Goal: Book appointment/travel/reservation

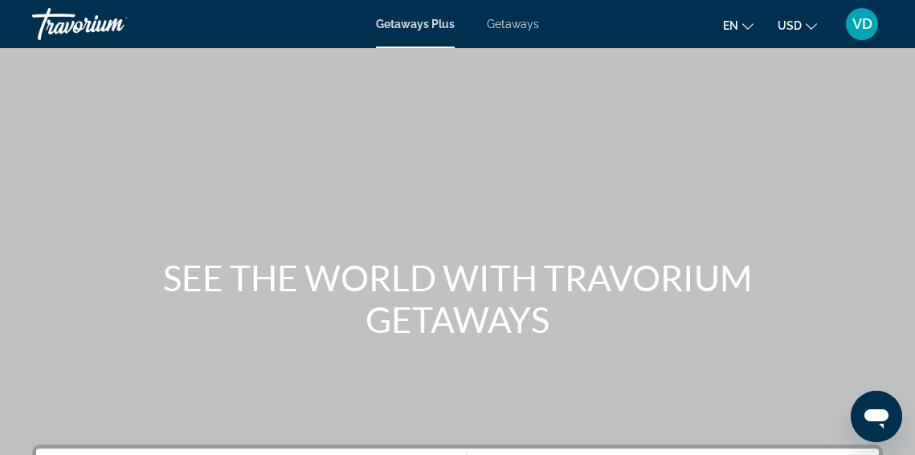
click at [516, 26] on span "Getaways" at bounding box center [513, 24] width 52 height 13
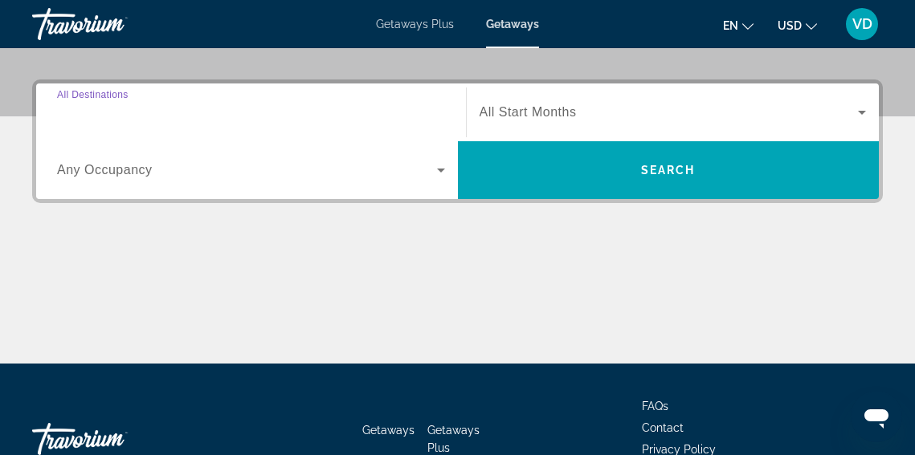
click at [165, 111] on input "Destination All Destinations" at bounding box center [251, 113] width 388 height 19
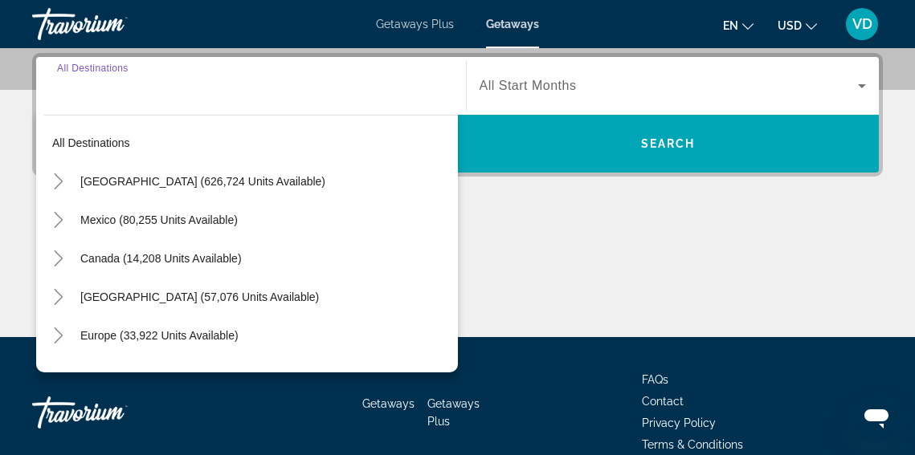
scroll to position [393, 0]
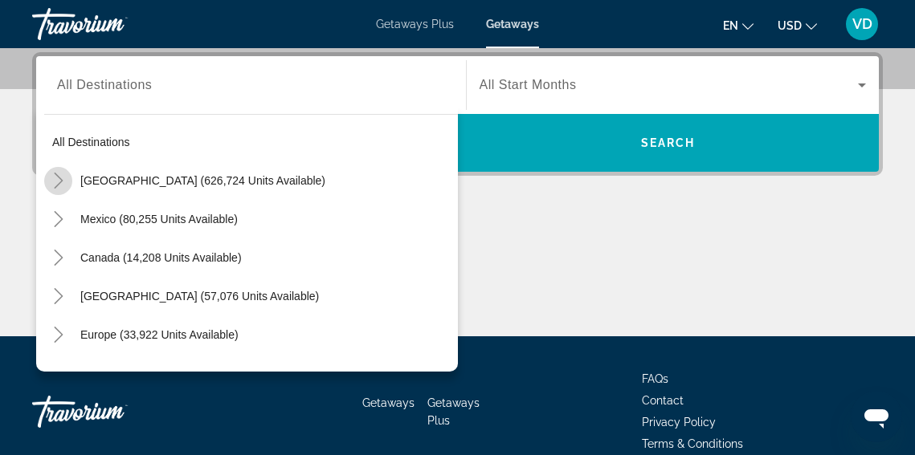
click at [61, 186] on icon "Toggle United States (626,724 units available)" at bounding box center [59, 181] width 16 height 16
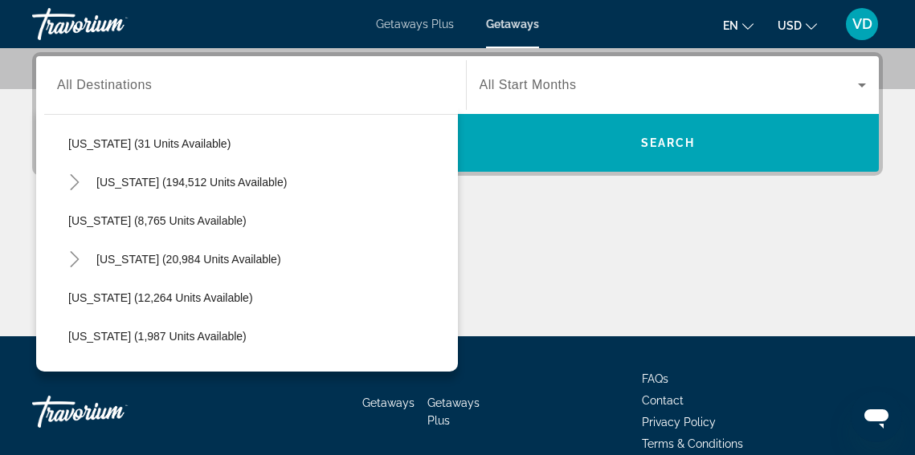
scroll to position [279, 0]
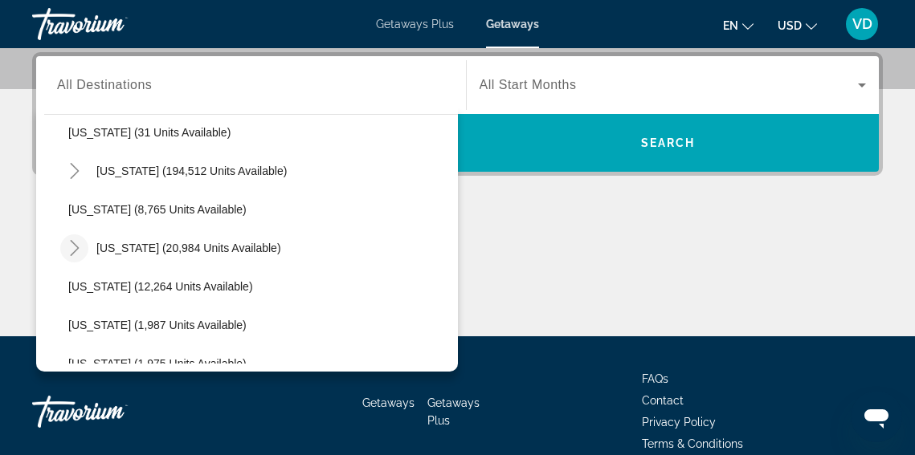
click at [72, 254] on icon "Toggle Hawaii (20,984 units available)" at bounding box center [75, 248] width 16 height 16
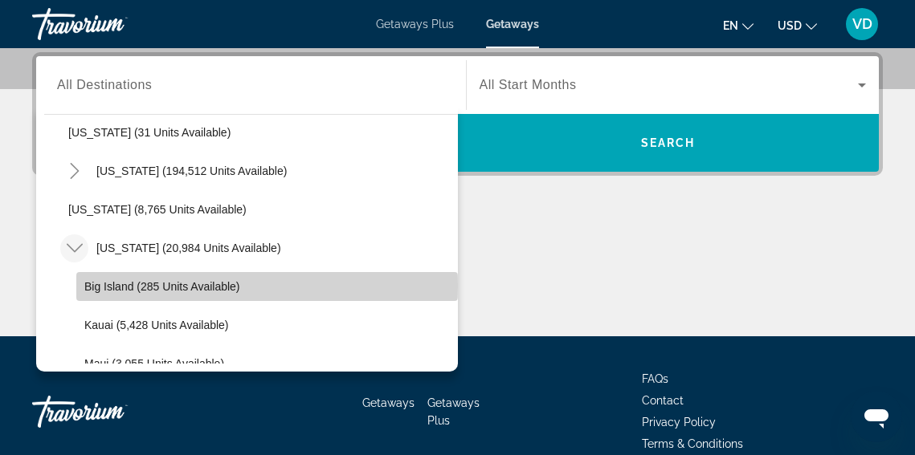
click at [111, 286] on span "Big Island (285 units available)" at bounding box center [162, 286] width 156 height 13
type input "**********"
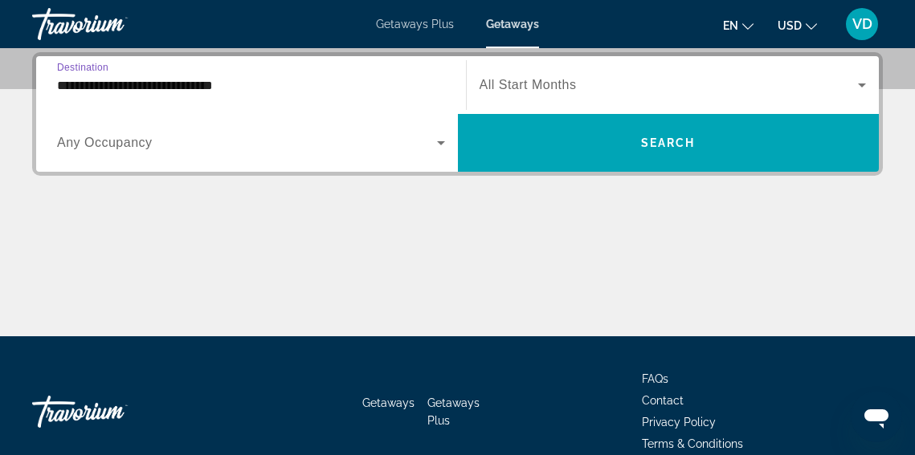
click at [438, 146] on icon "Search widget" at bounding box center [440, 142] width 19 height 19
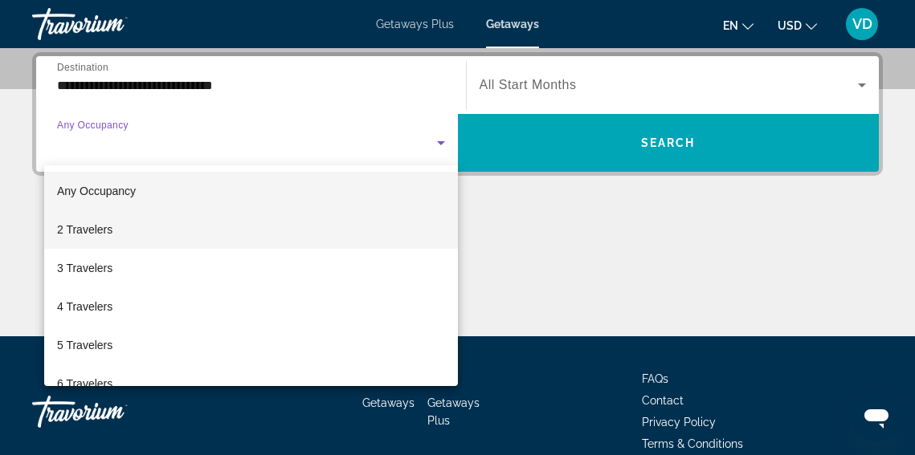
click at [393, 224] on mat-option "2 Travelers" at bounding box center [251, 229] width 414 height 39
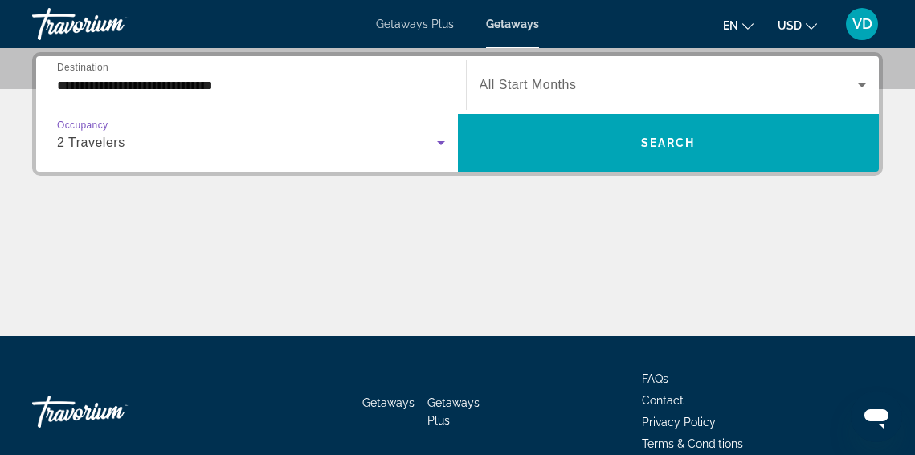
click at [863, 88] on icon "Search widget" at bounding box center [861, 84] width 19 height 19
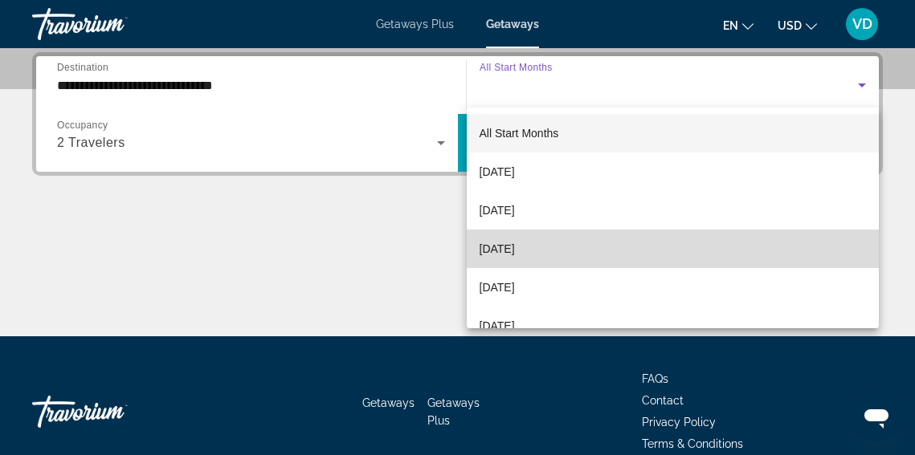
click at [779, 246] on mat-option "[DATE]" at bounding box center [673, 249] width 413 height 39
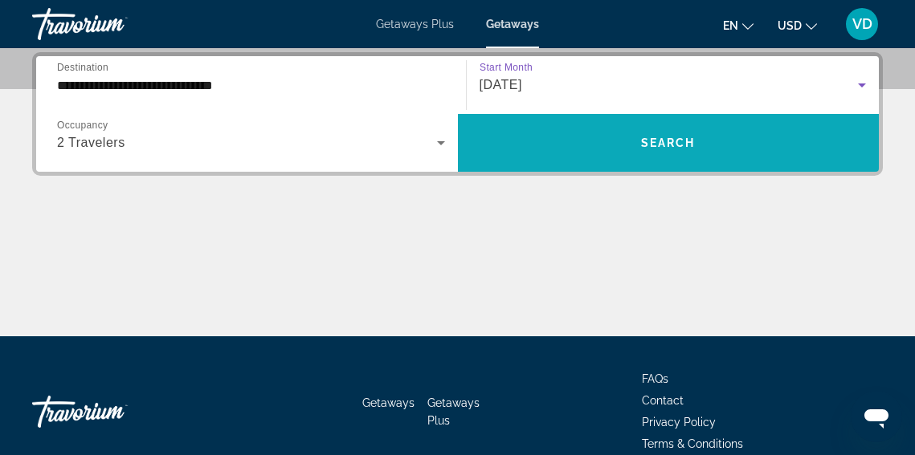
click at [671, 124] on span "Search widget" at bounding box center [669, 143] width 422 height 39
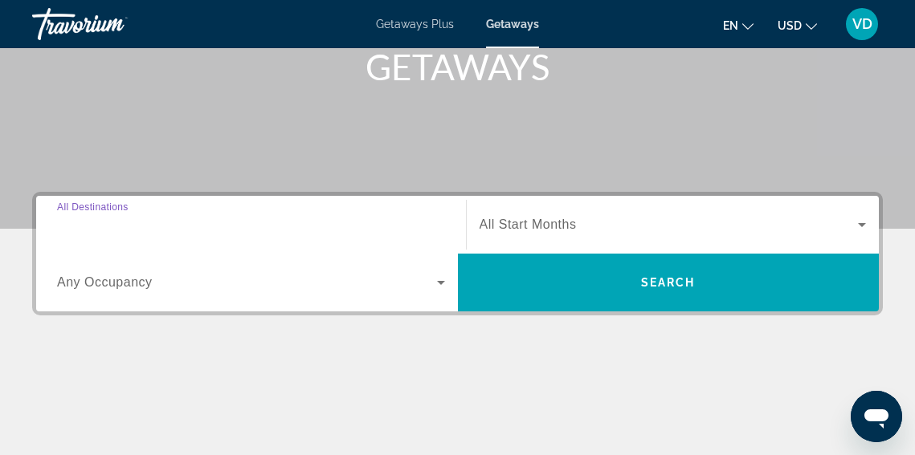
click at [211, 228] on input "Destination All Destinations" at bounding box center [251, 225] width 388 height 19
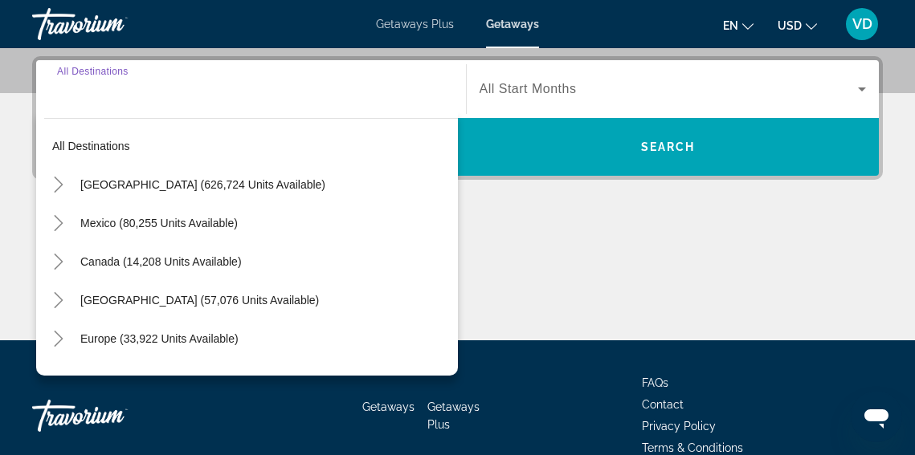
scroll to position [393, 0]
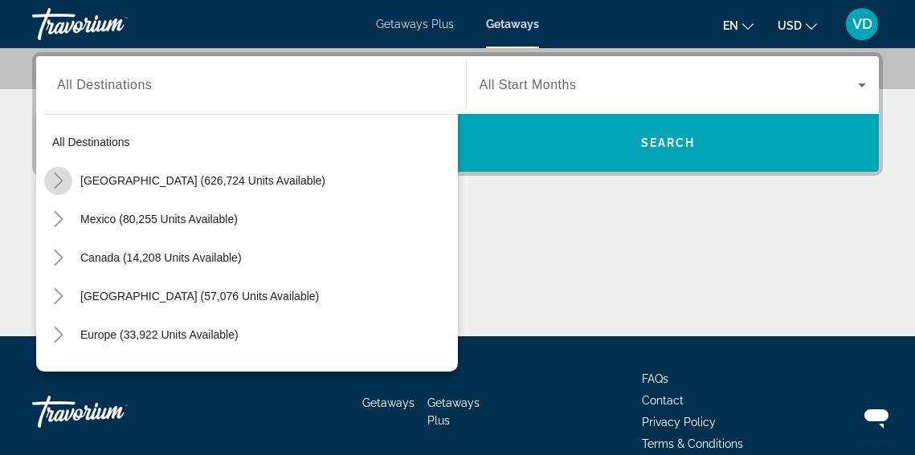
click at [63, 185] on icon "Toggle United States (626,724 units available)" at bounding box center [59, 181] width 16 height 16
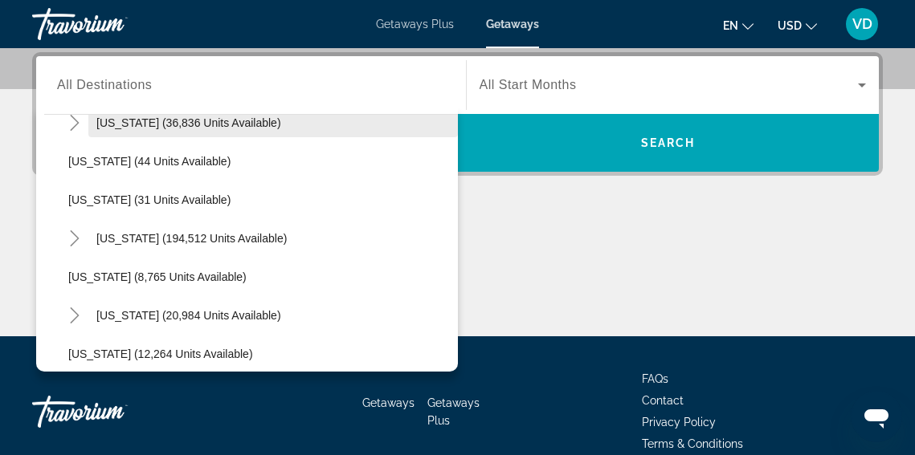
scroll to position [214, 0]
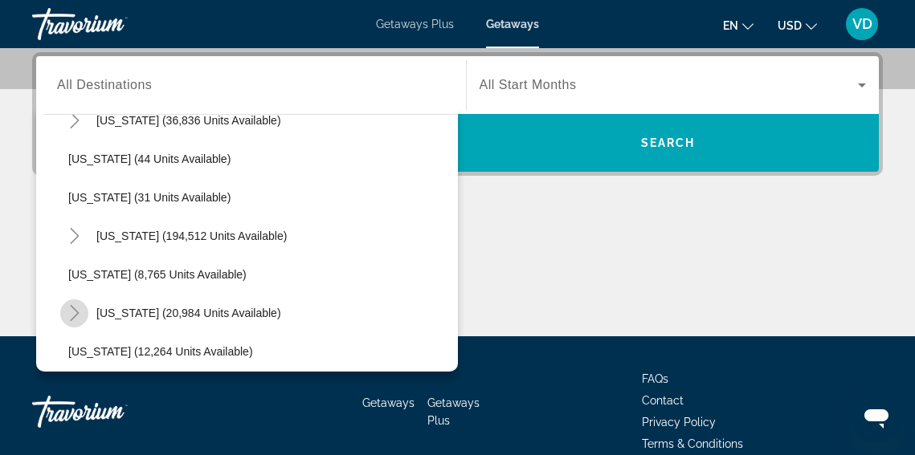
click at [76, 314] on icon "Toggle Hawaii (20,984 units available)" at bounding box center [74, 313] width 9 height 16
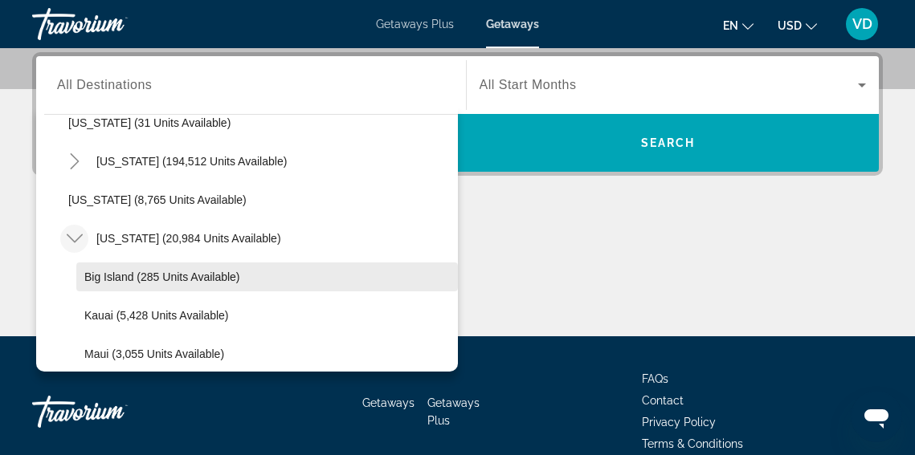
scroll to position [290, 0]
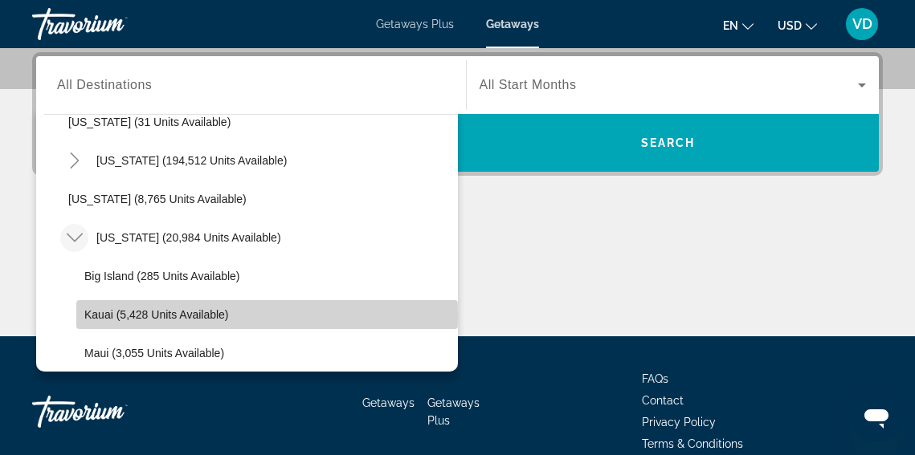
click at [100, 316] on span "Kauai (5,428 units available)" at bounding box center [156, 314] width 145 height 13
type input "**********"
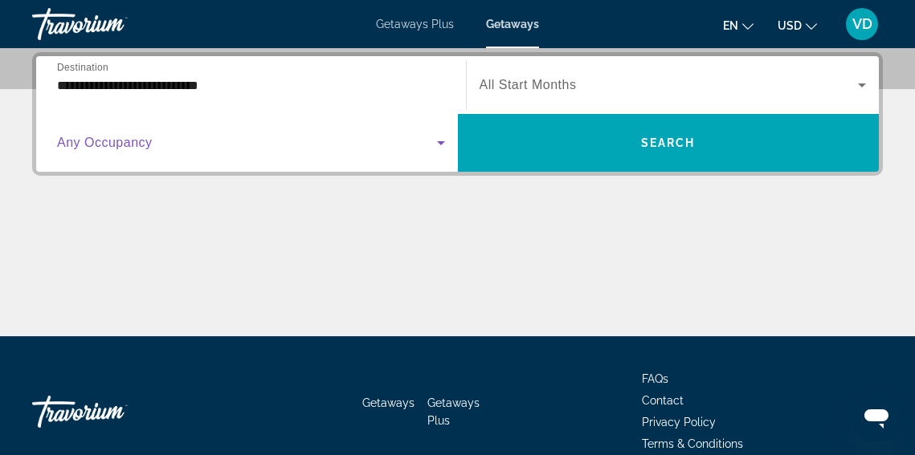
click at [438, 143] on icon "Search widget" at bounding box center [441, 143] width 8 height 4
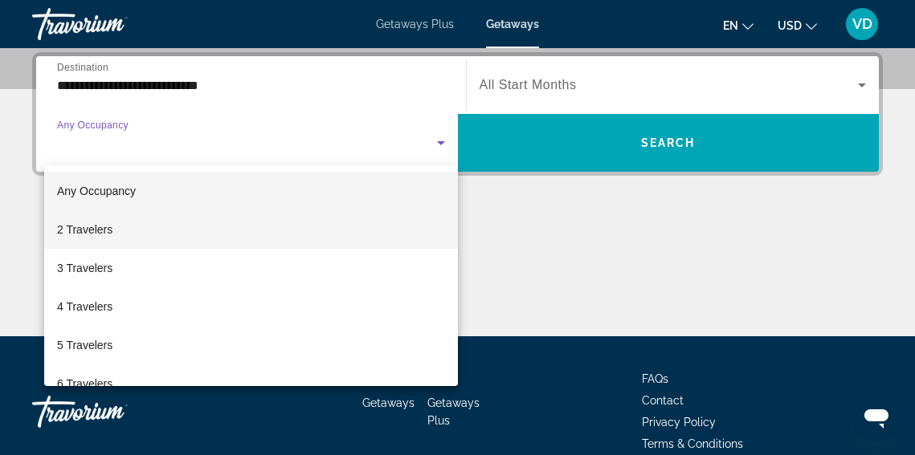
click at [369, 230] on mat-option "2 Travelers" at bounding box center [251, 229] width 414 height 39
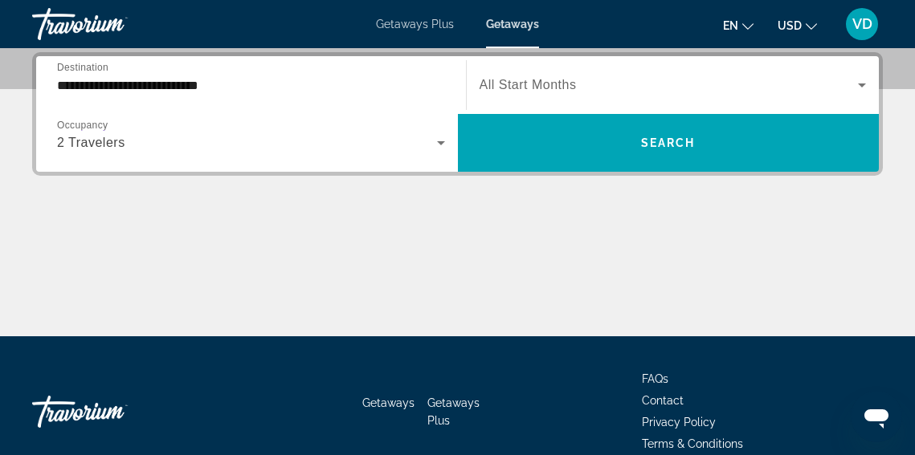
click at [864, 95] on div "Search widget" at bounding box center [672, 85] width 387 height 45
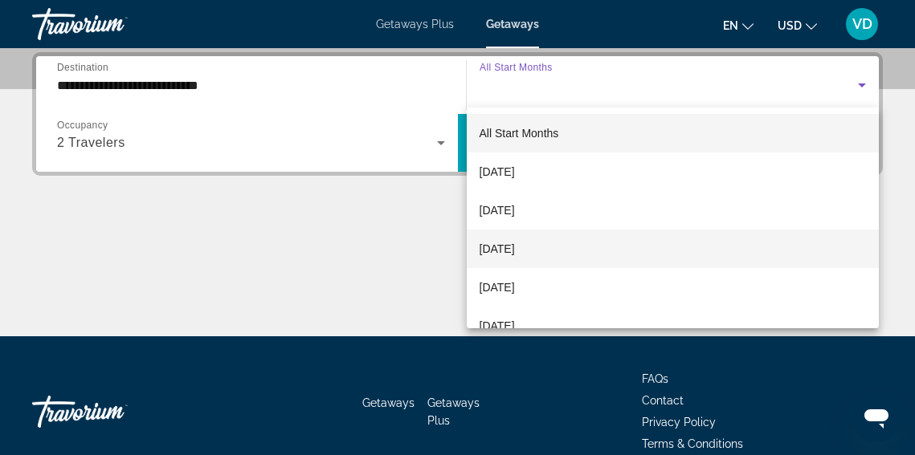
click at [776, 253] on mat-option "[DATE]" at bounding box center [673, 249] width 413 height 39
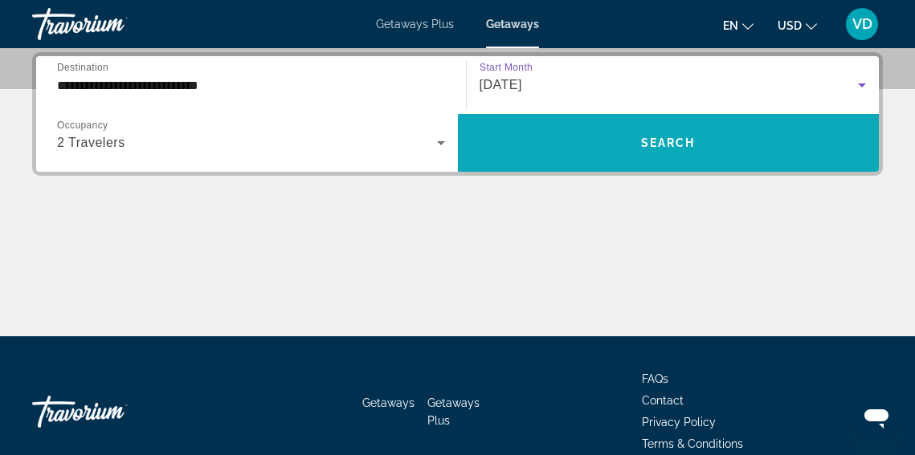
click at [681, 159] on span "Search widget" at bounding box center [669, 143] width 422 height 39
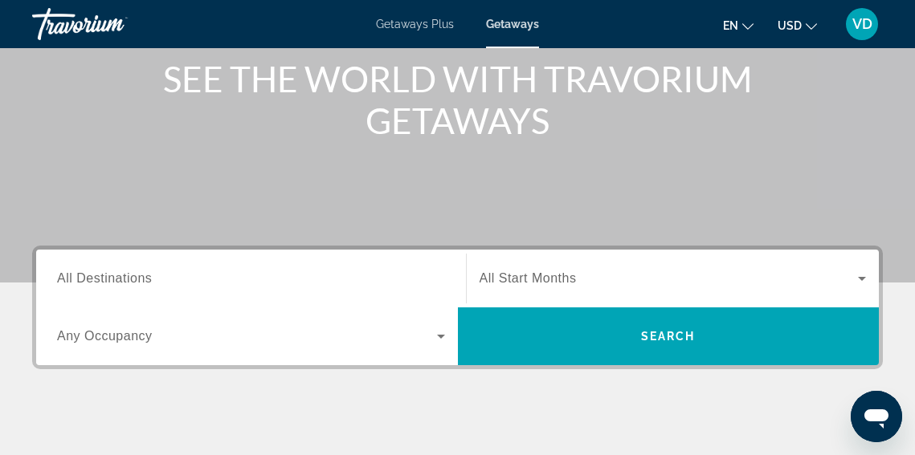
click at [105, 275] on span "All Destinations" at bounding box center [104, 278] width 95 height 14
click at [105, 275] on input "Destination All Destinations" at bounding box center [251, 279] width 388 height 19
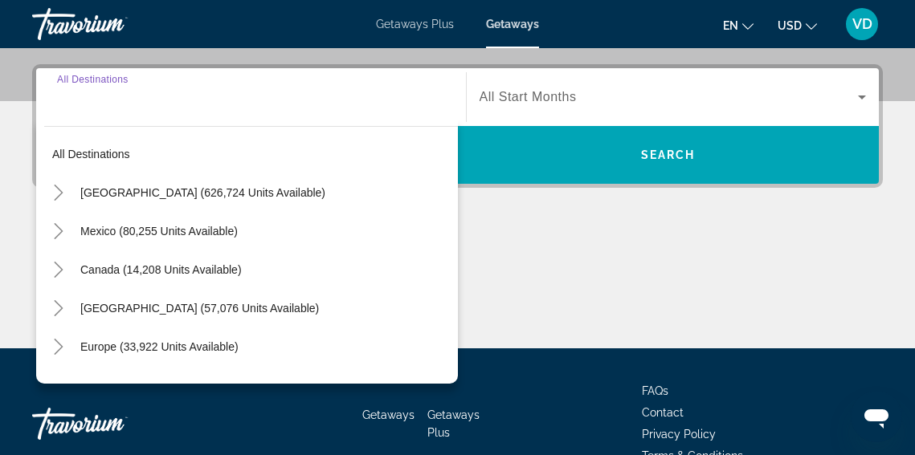
scroll to position [393, 0]
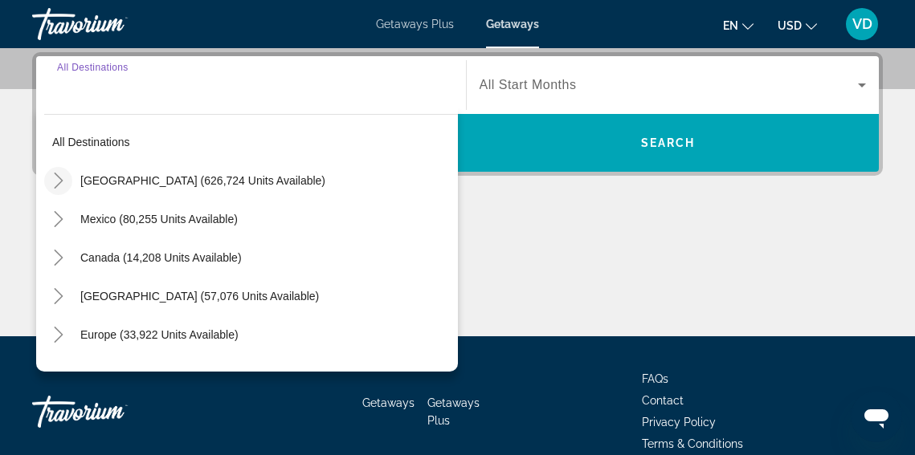
click at [62, 185] on icon "Toggle United States (626,724 units available)" at bounding box center [59, 181] width 16 height 16
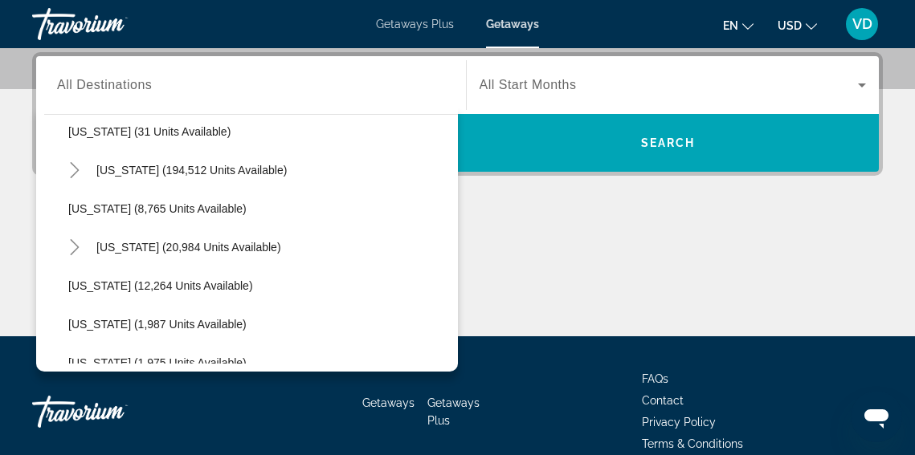
scroll to position [285, 0]
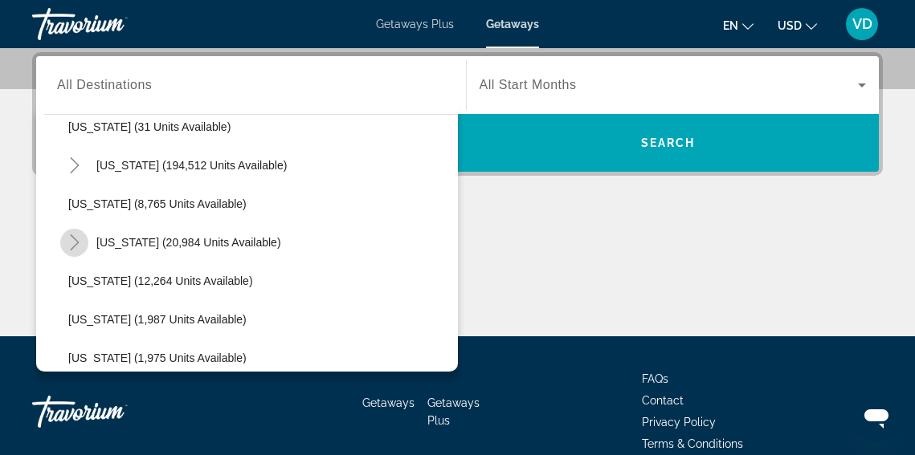
click at [78, 246] on icon "Toggle Hawaii (20,984 units available)" at bounding box center [75, 242] width 16 height 16
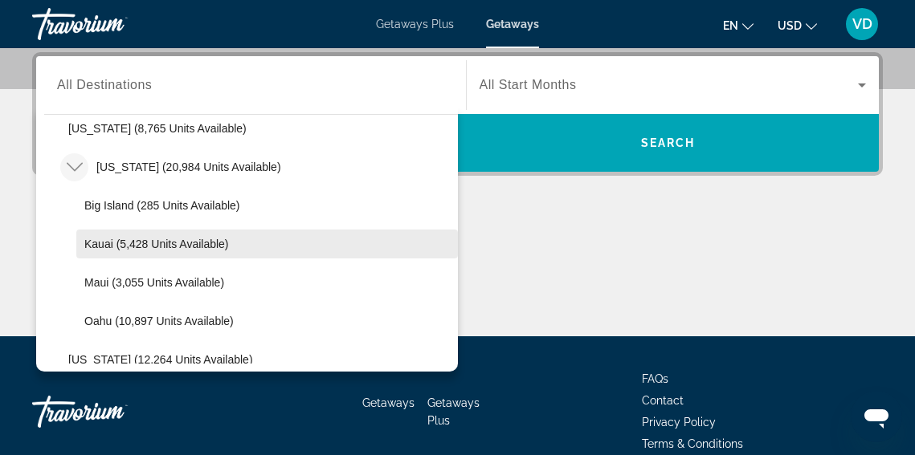
scroll to position [363, 0]
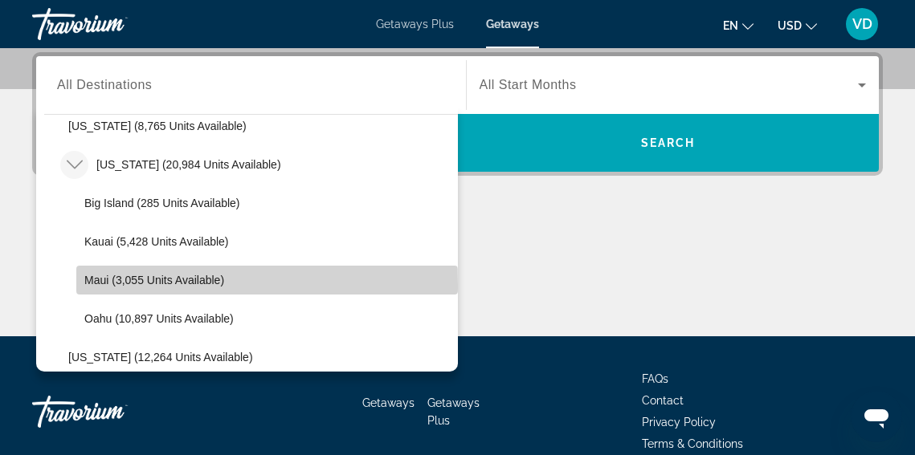
click at [103, 287] on span "Search widget" at bounding box center [266, 280] width 381 height 39
type input "**********"
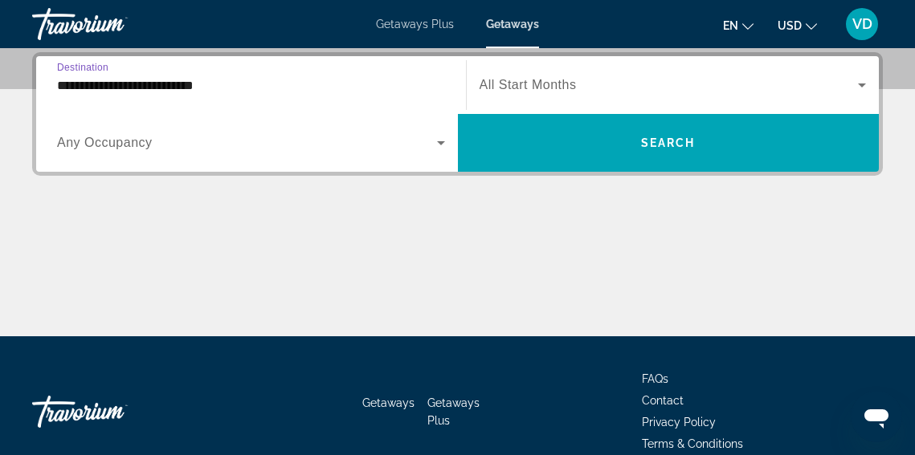
click at [436, 161] on div "Search widget" at bounding box center [251, 142] width 388 height 45
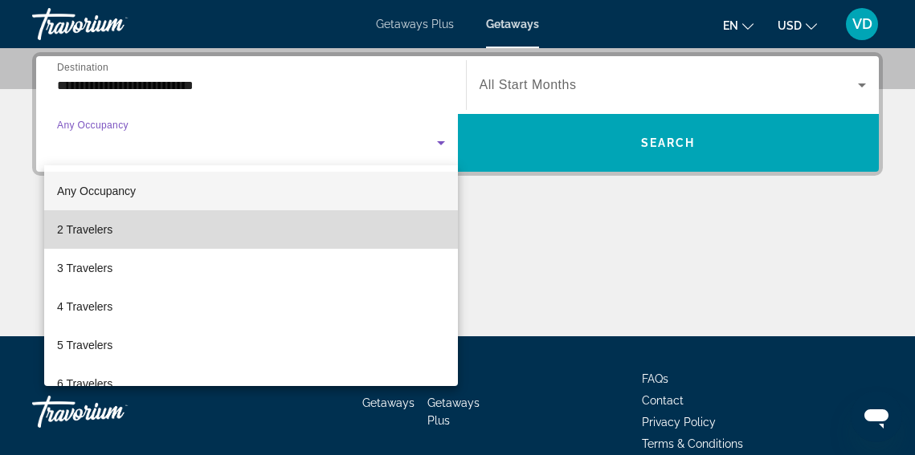
click at [349, 240] on mat-option "2 Travelers" at bounding box center [251, 229] width 414 height 39
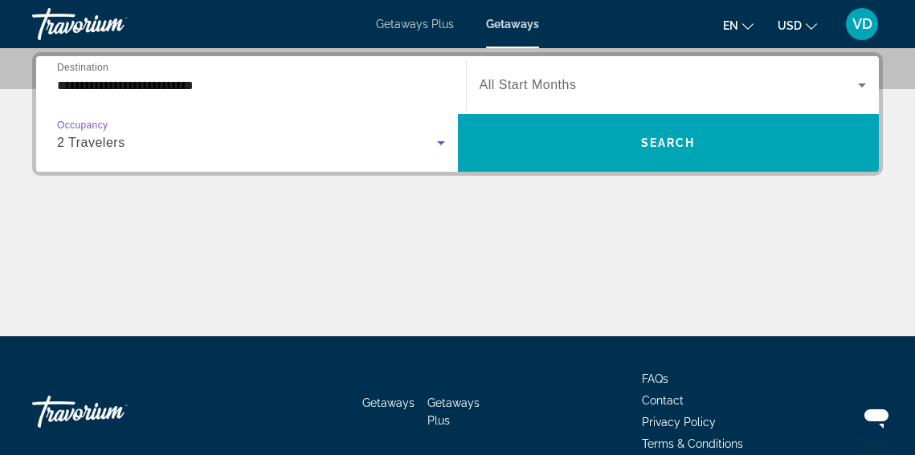
click at [858, 88] on icon "Search widget" at bounding box center [861, 84] width 19 height 19
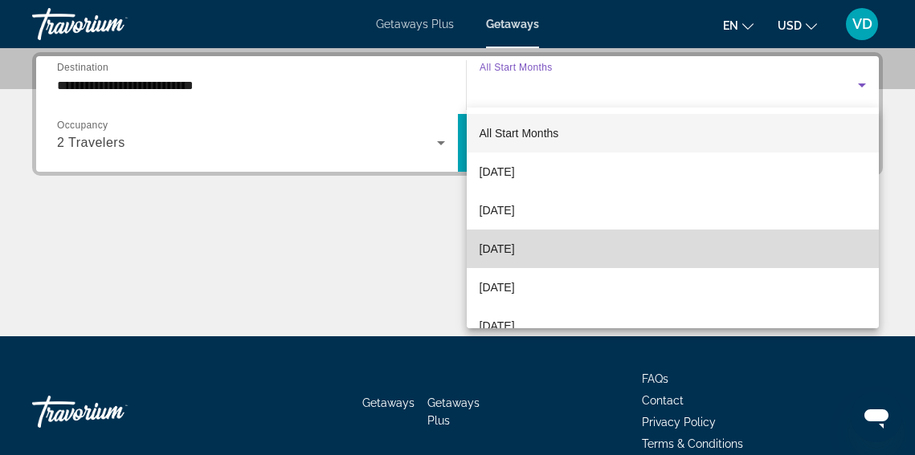
click at [736, 244] on mat-option "[DATE]" at bounding box center [673, 249] width 413 height 39
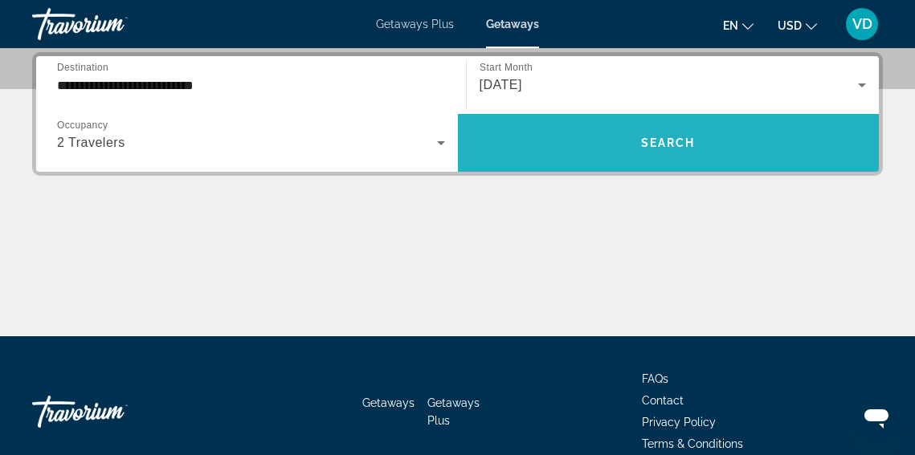
click at [681, 149] on span "Search widget" at bounding box center [669, 143] width 422 height 39
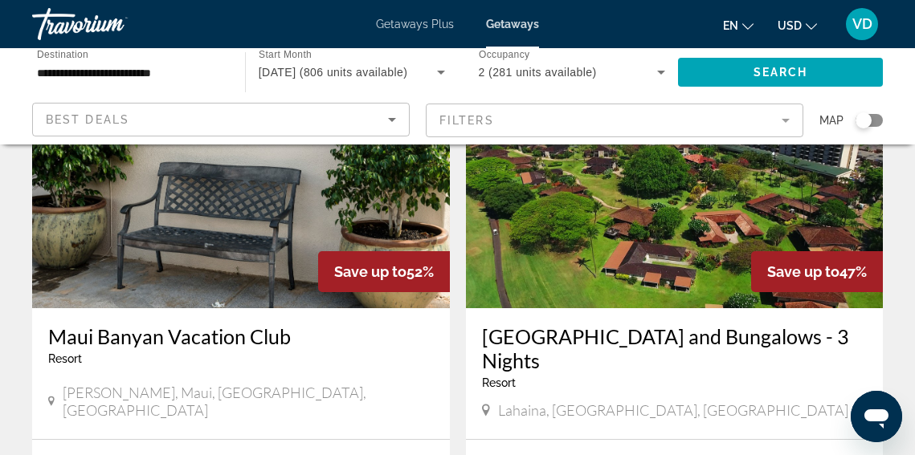
scroll to position [500, 0]
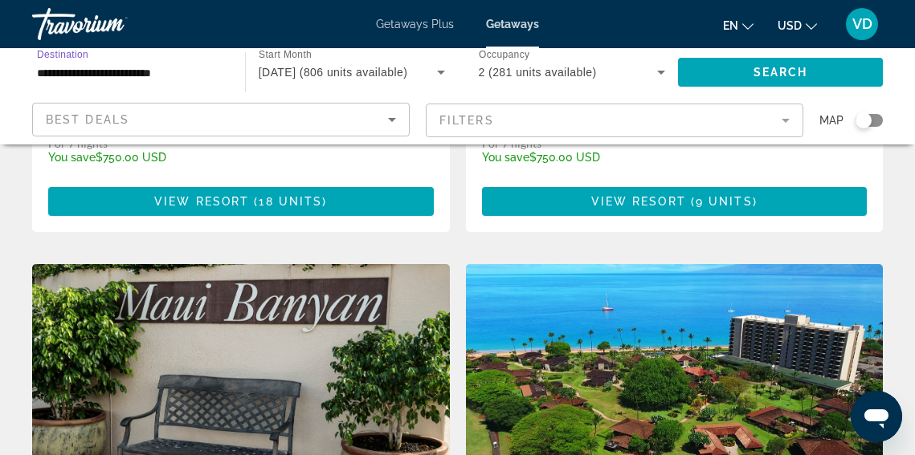
click at [112, 63] on input "**********" at bounding box center [130, 72] width 187 height 19
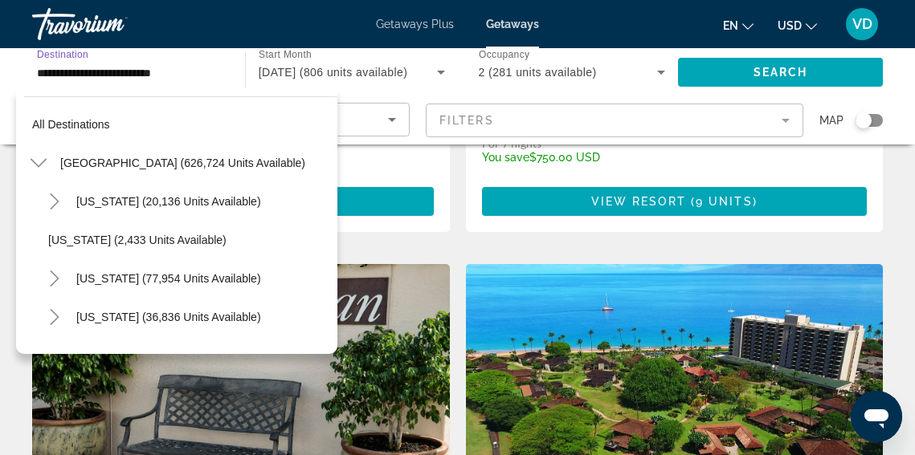
scroll to position [404, 0]
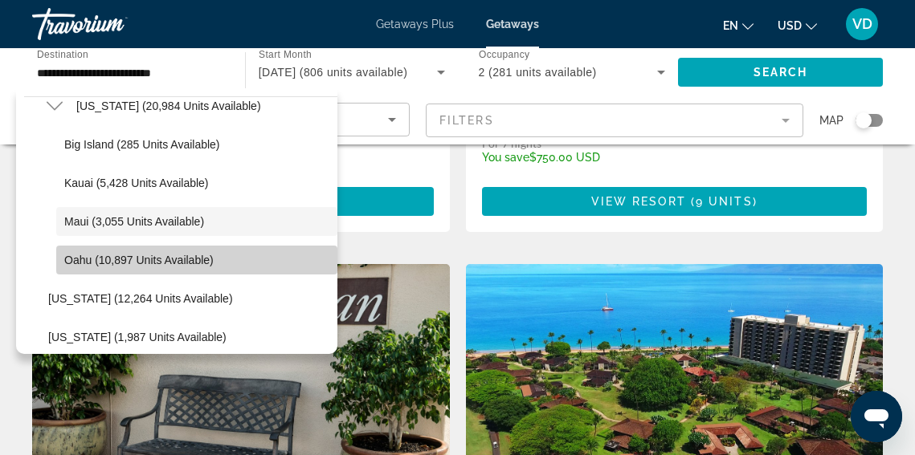
click at [70, 251] on span "Search widget" at bounding box center [196, 260] width 281 height 39
type input "**********"
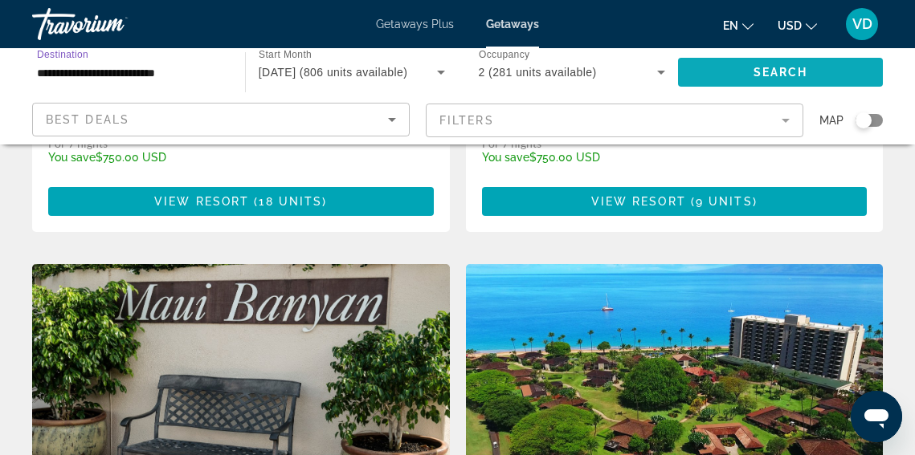
click at [748, 74] on span "Search widget" at bounding box center [780, 72] width 205 height 39
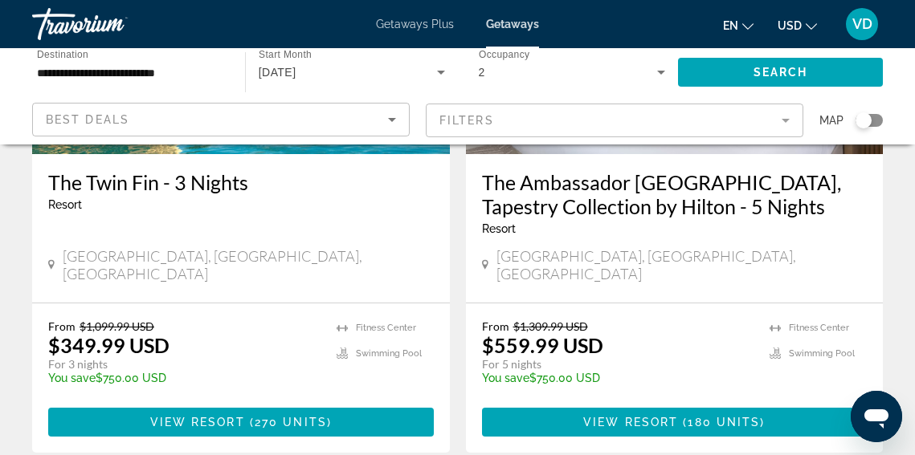
scroll to position [919, 0]
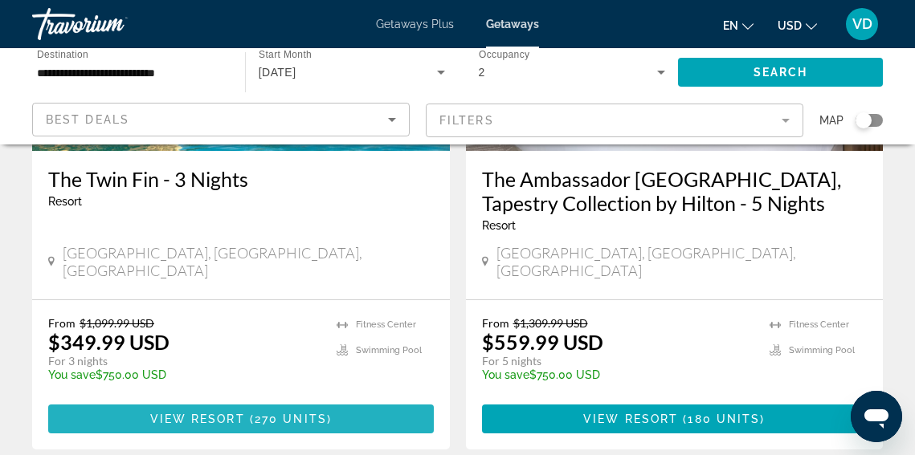
click at [232, 413] on span "View Resort" at bounding box center [197, 419] width 95 height 13
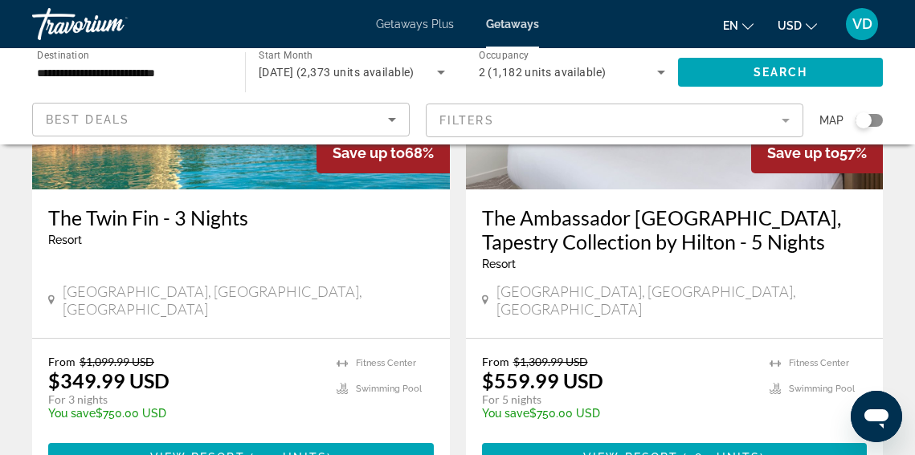
scroll to position [873, 0]
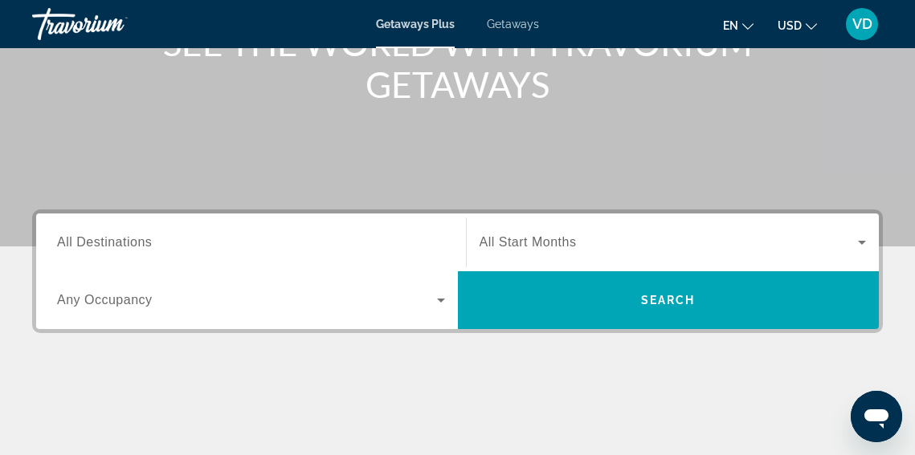
click at [105, 239] on span "All Destinations" at bounding box center [104, 242] width 95 height 14
click at [105, 239] on input "Destination All Destinations" at bounding box center [251, 243] width 388 height 19
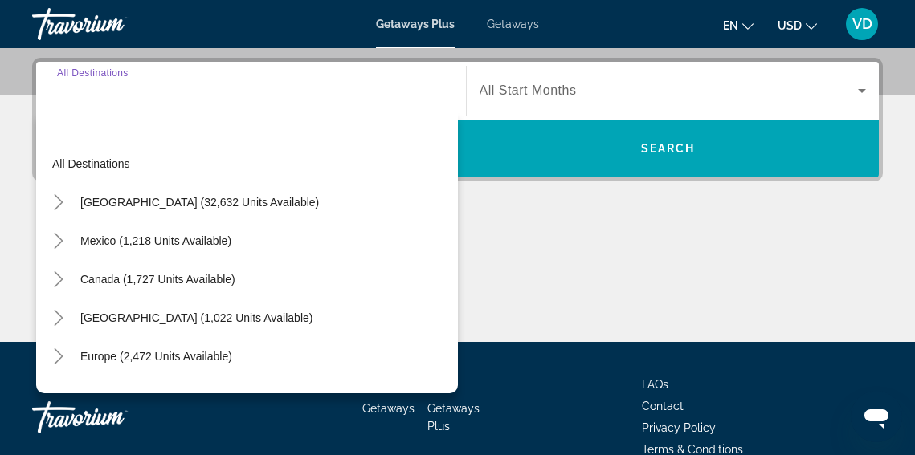
scroll to position [393, 0]
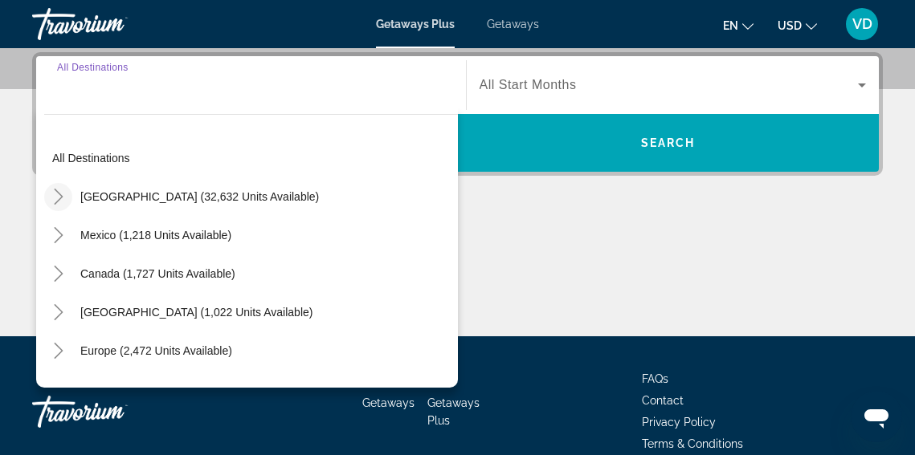
click at [62, 198] on icon "Toggle United States (32,632 units available)" at bounding box center [59, 197] width 16 height 16
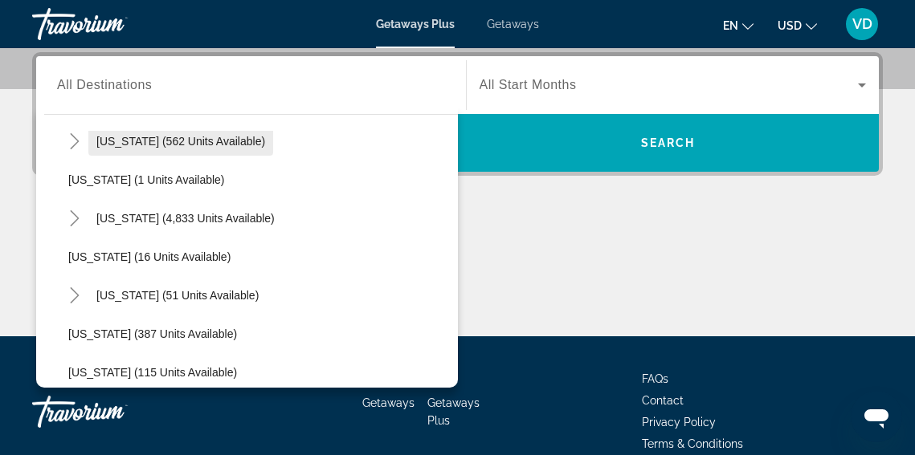
scroll to position [222, 0]
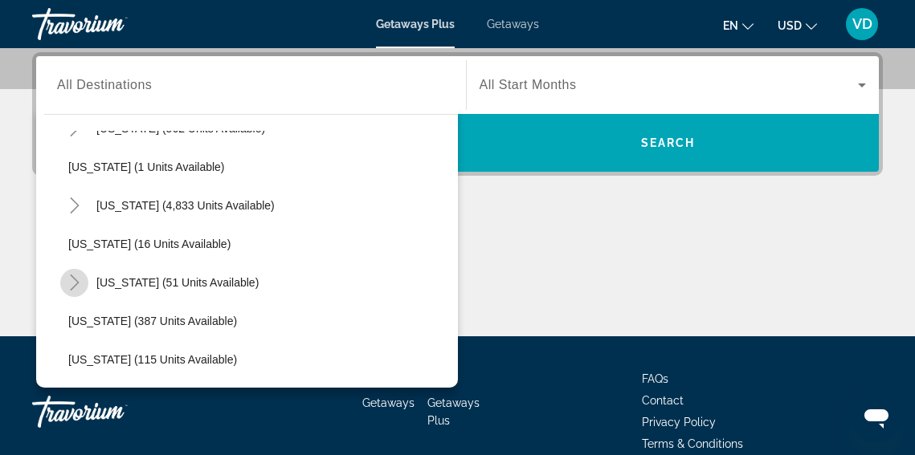
click at [78, 291] on mat-icon "Toggle Hawaii (51 units available)" at bounding box center [74, 283] width 28 height 28
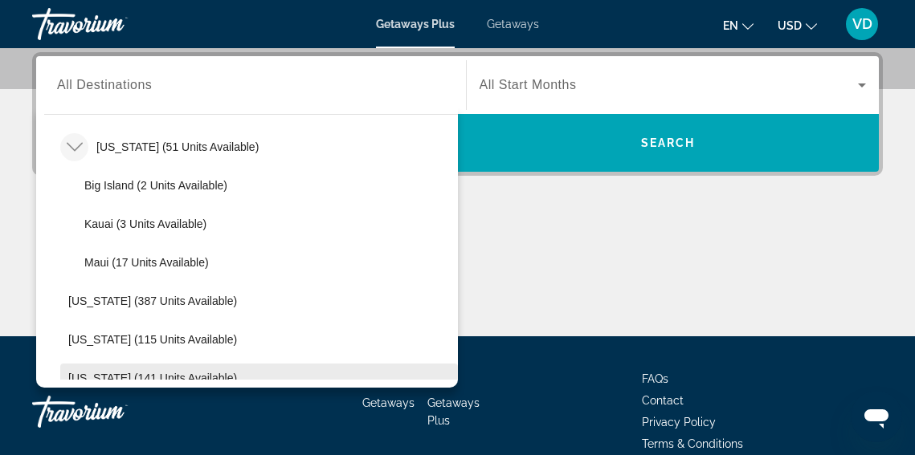
scroll to position [356, 0]
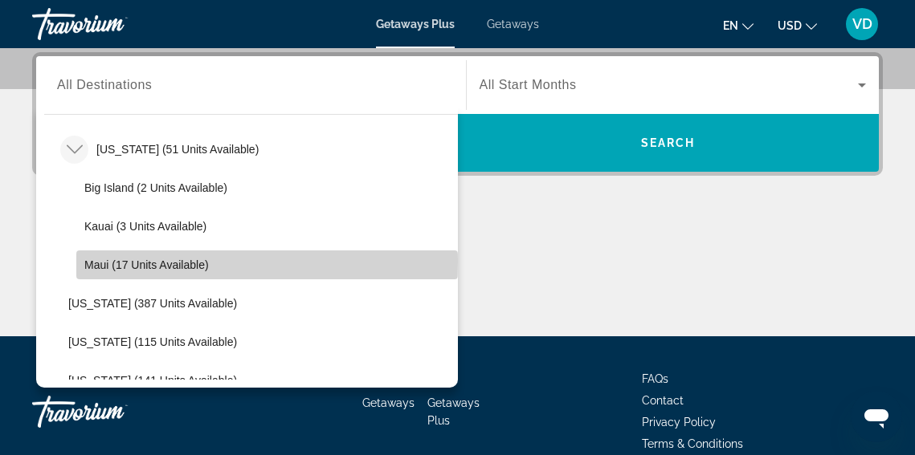
click at [100, 261] on span "Maui (17 units available)" at bounding box center [146, 265] width 124 height 13
type input "**********"
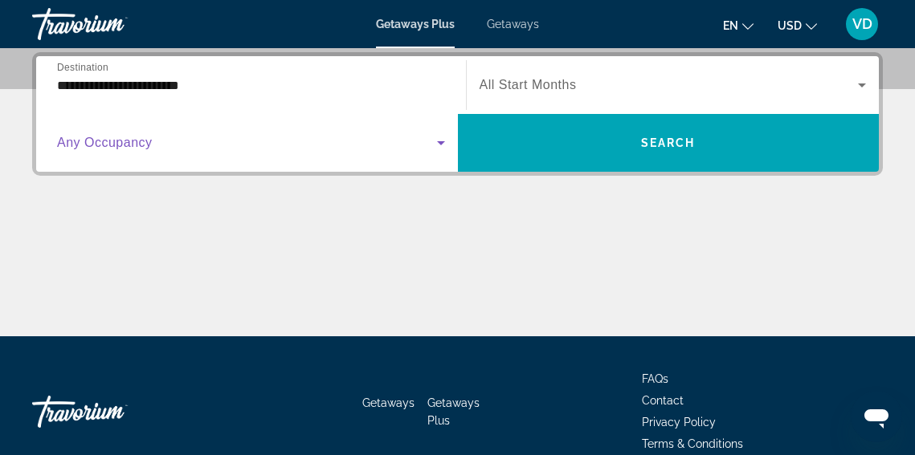
click at [440, 142] on icon "Search widget" at bounding box center [441, 143] width 8 height 4
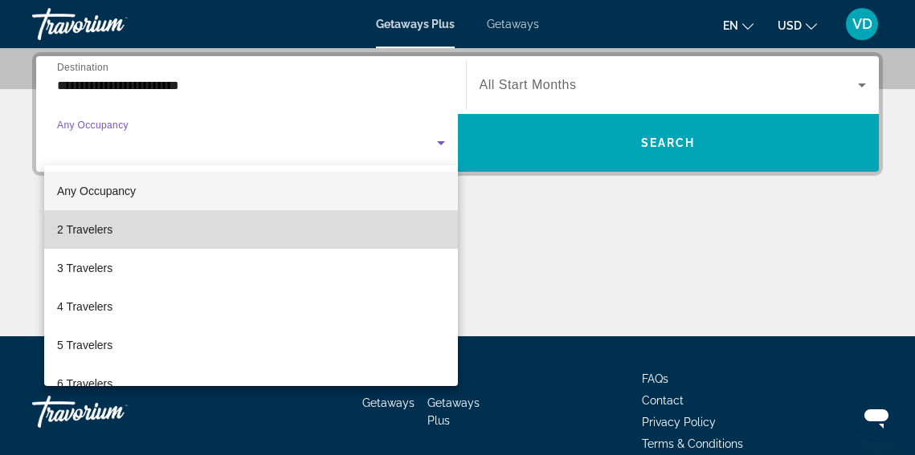
click at [373, 238] on mat-option "2 Travelers" at bounding box center [251, 229] width 414 height 39
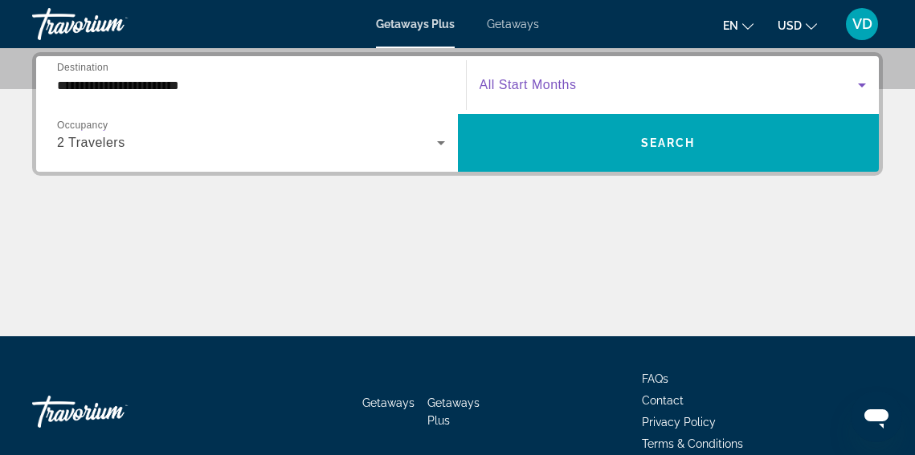
click at [833, 79] on span "Search widget" at bounding box center [668, 84] width 379 height 19
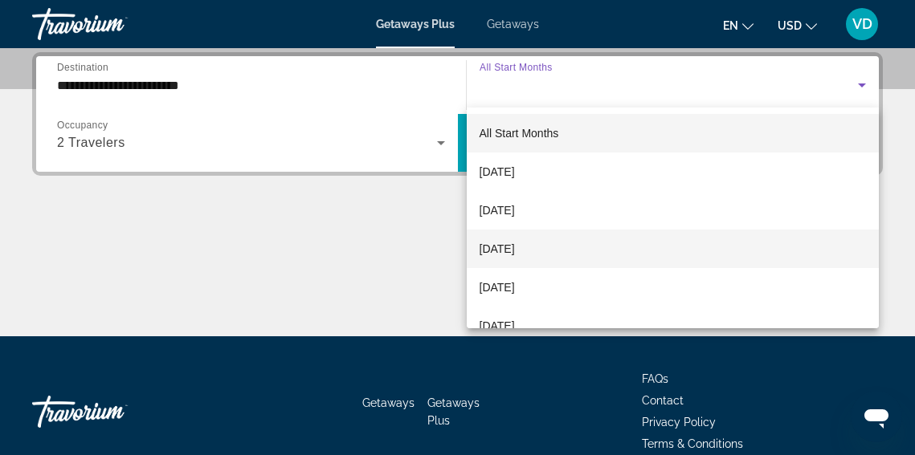
click at [707, 238] on mat-option "[DATE]" at bounding box center [673, 249] width 413 height 39
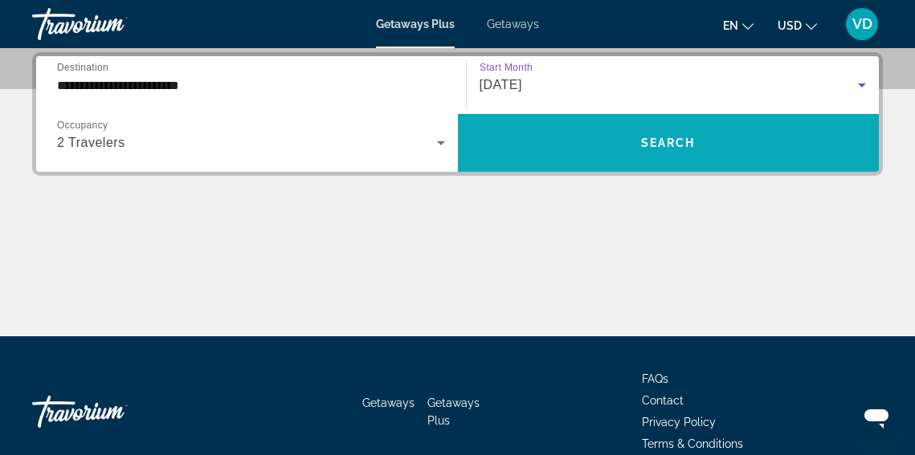
click at [672, 138] on span "Search" at bounding box center [668, 142] width 55 height 13
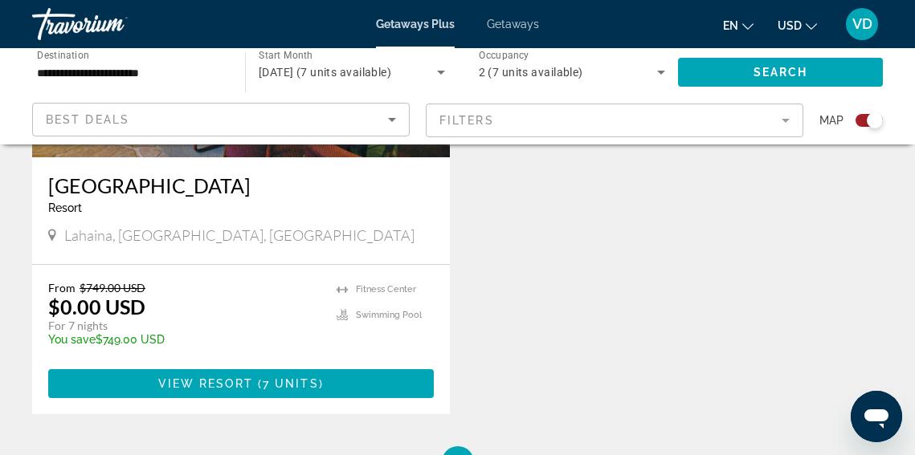
scroll to position [806, 0]
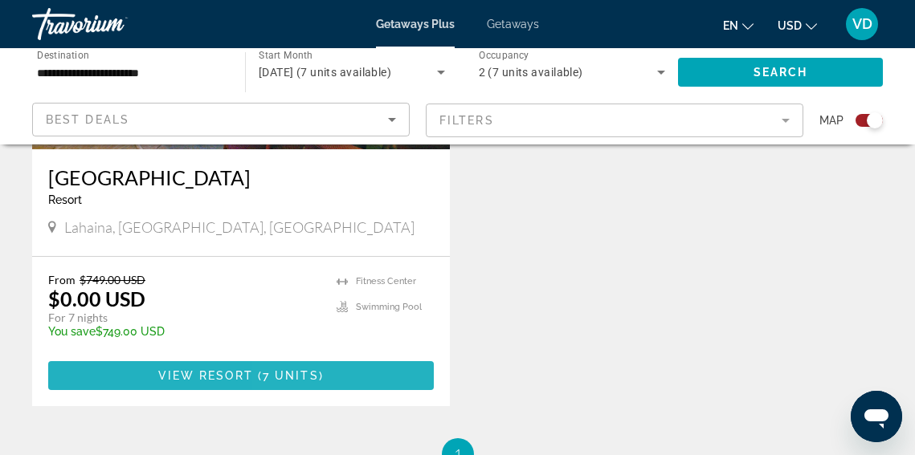
click at [294, 380] on span "7 units" at bounding box center [291, 375] width 56 height 13
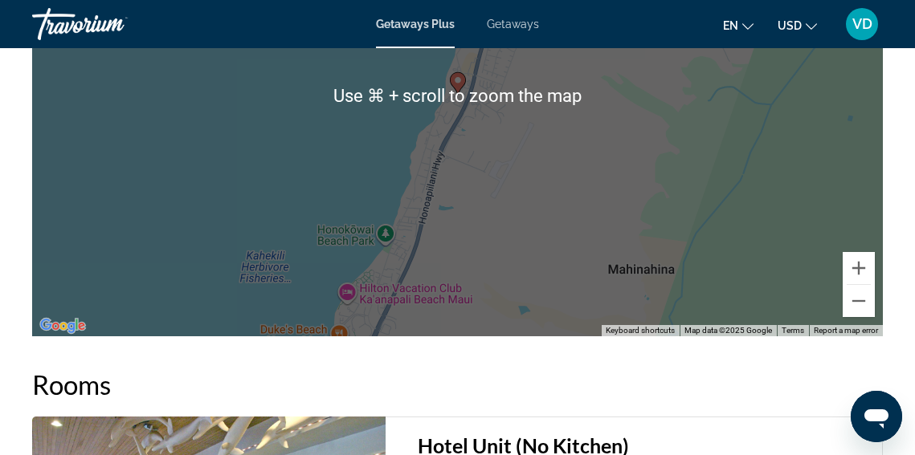
scroll to position [2691, 0]
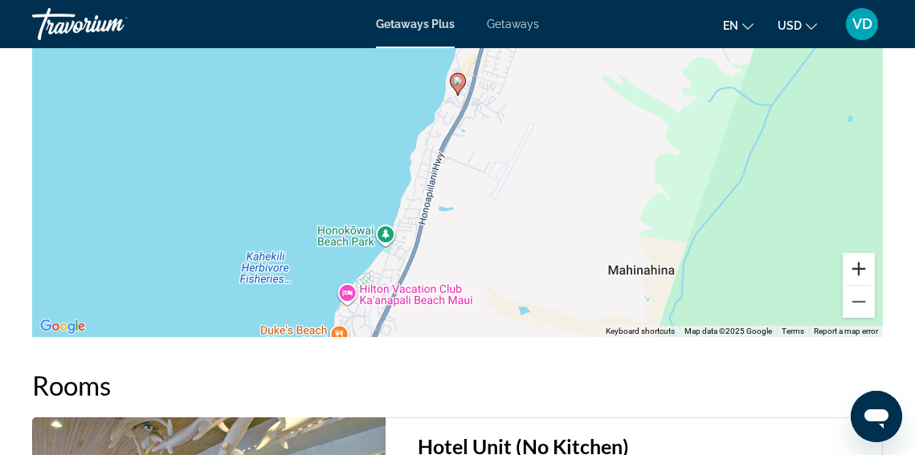
click at [853, 268] on button "Zoom in" at bounding box center [858, 269] width 32 height 32
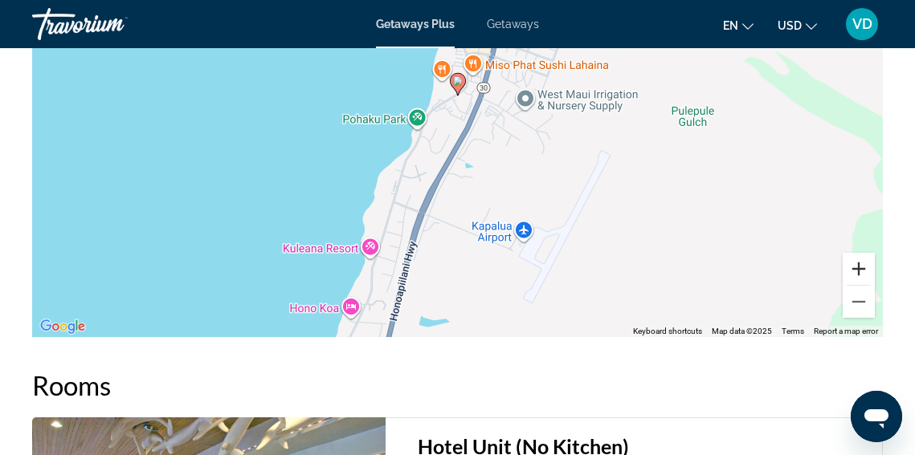
click at [857, 267] on button "Zoom in" at bounding box center [858, 269] width 32 height 32
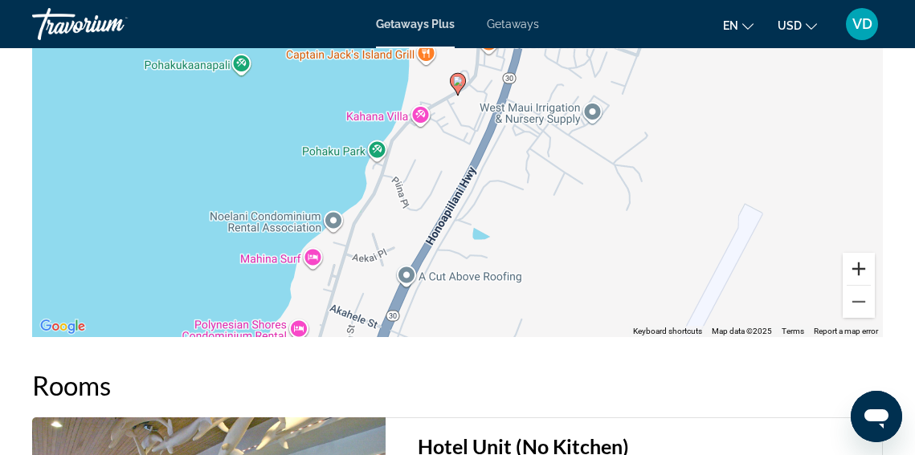
click at [857, 267] on button "Zoom in" at bounding box center [858, 269] width 32 height 32
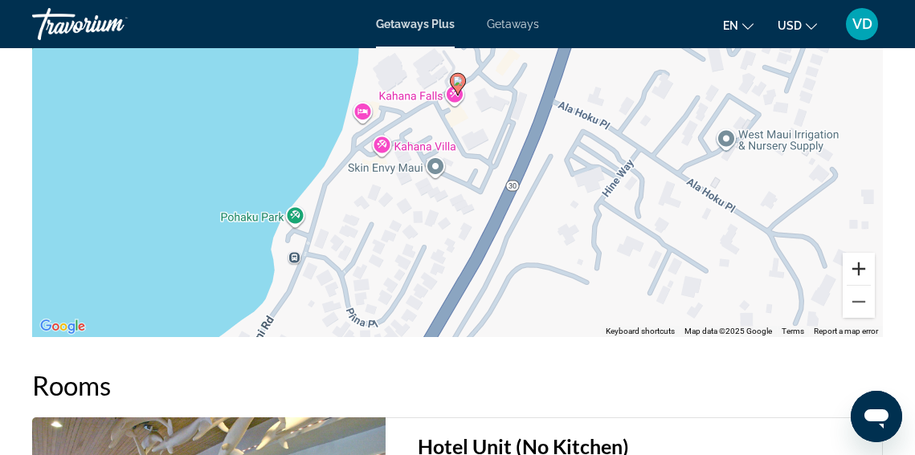
click at [857, 267] on button "Zoom in" at bounding box center [858, 269] width 32 height 32
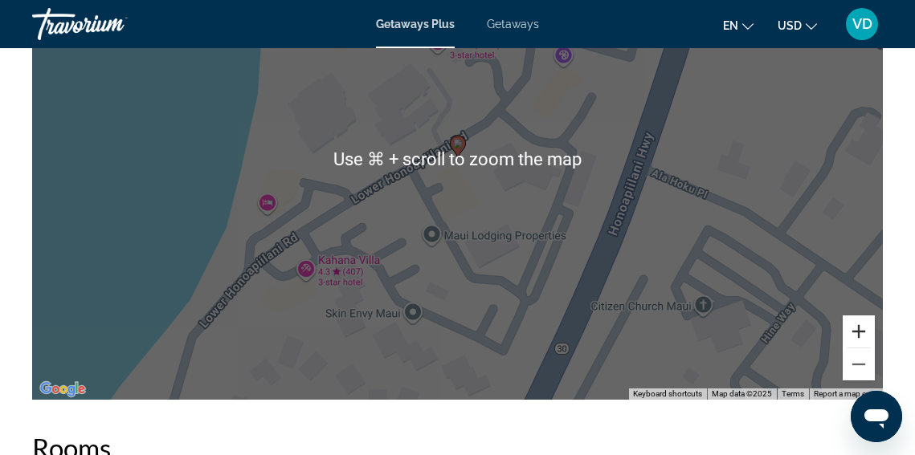
scroll to position [2629, 0]
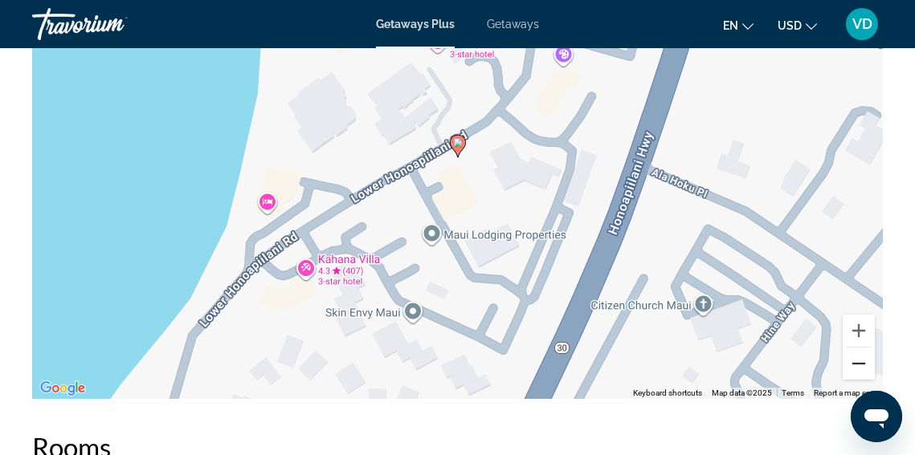
click at [858, 367] on button "Zoom out" at bounding box center [858, 364] width 32 height 32
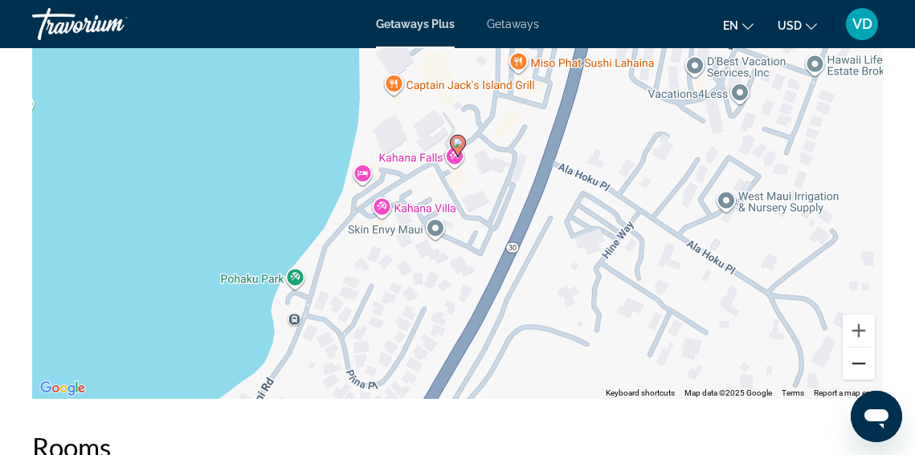
click at [858, 367] on button "Zoom out" at bounding box center [858, 364] width 32 height 32
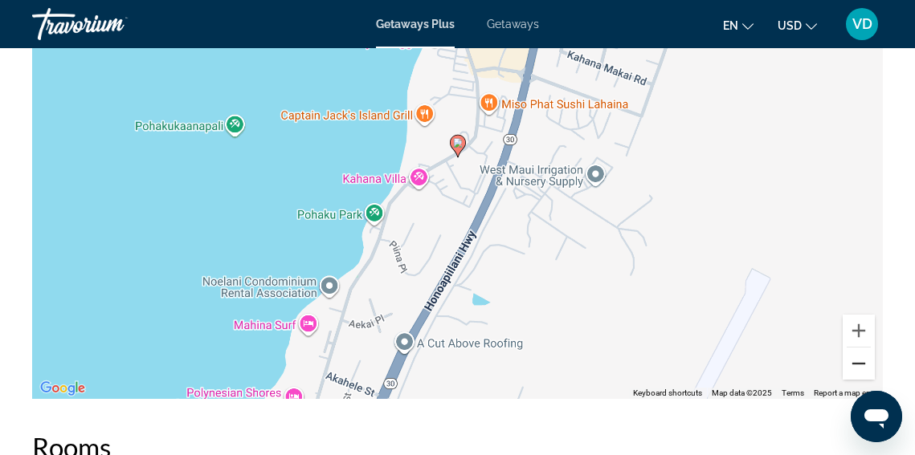
click at [858, 367] on button "Zoom out" at bounding box center [858, 364] width 32 height 32
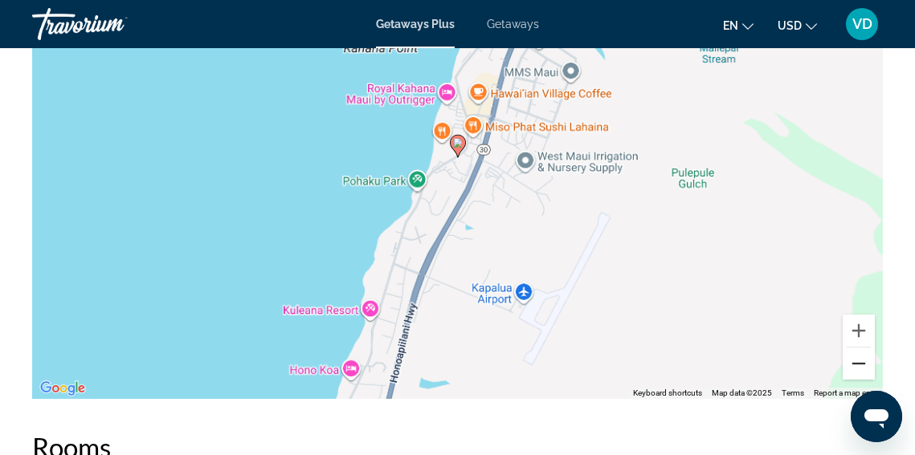
click at [858, 367] on button "Zoom out" at bounding box center [858, 364] width 32 height 32
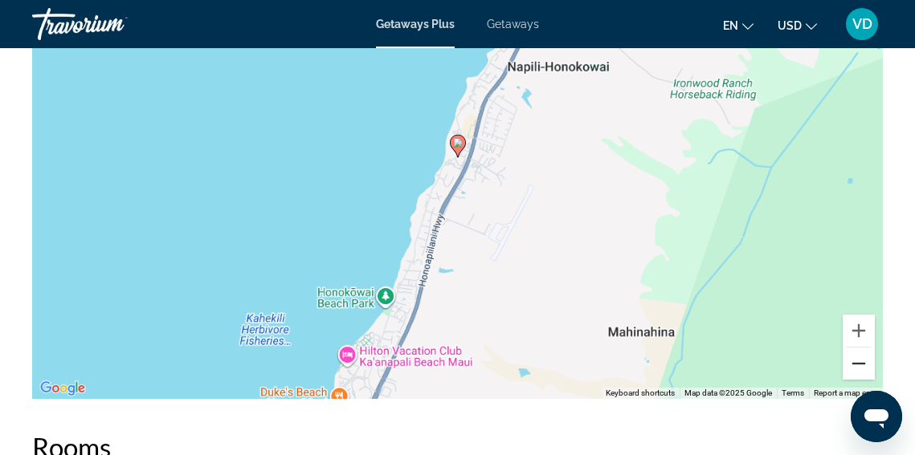
click at [858, 367] on button "Zoom out" at bounding box center [858, 364] width 32 height 32
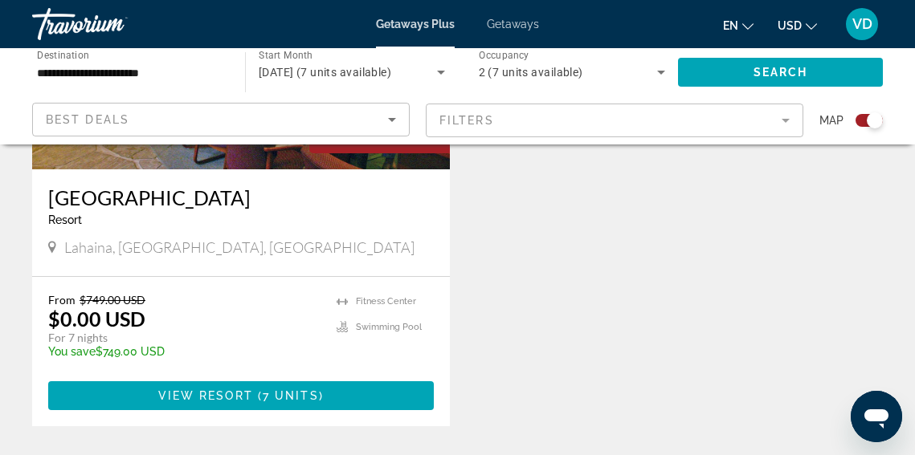
scroll to position [797, 0]
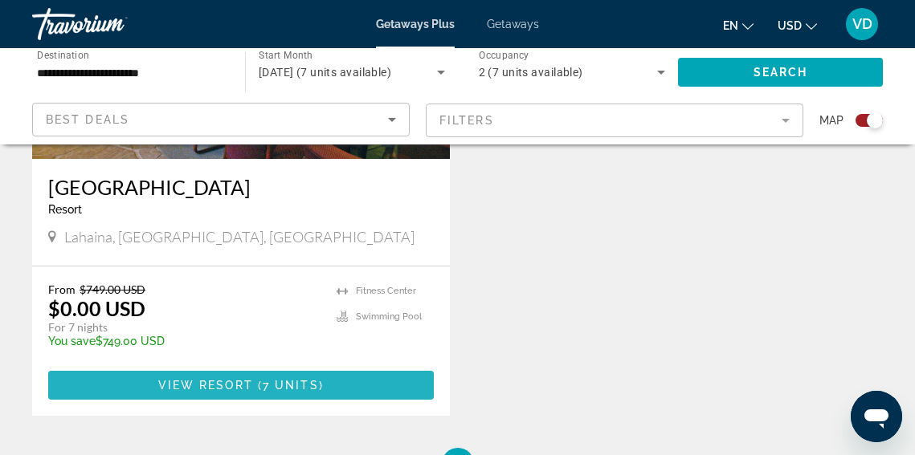
click at [227, 379] on span "View Resort" at bounding box center [205, 385] width 95 height 13
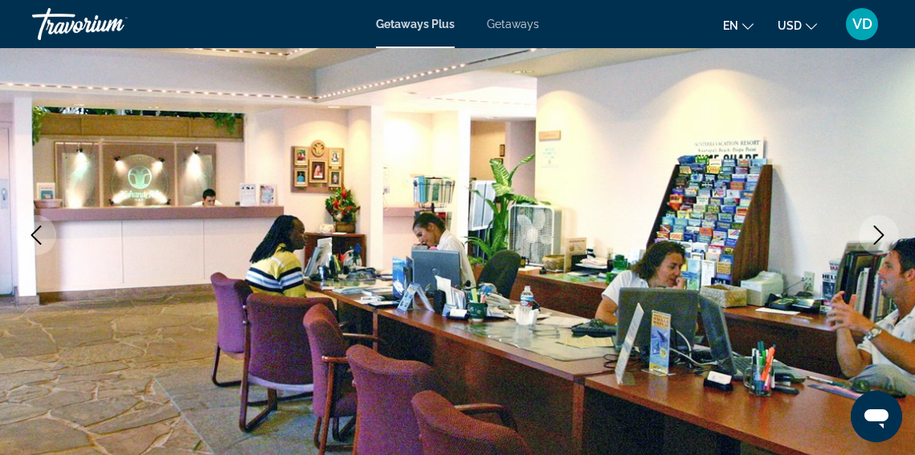
scroll to position [195, 0]
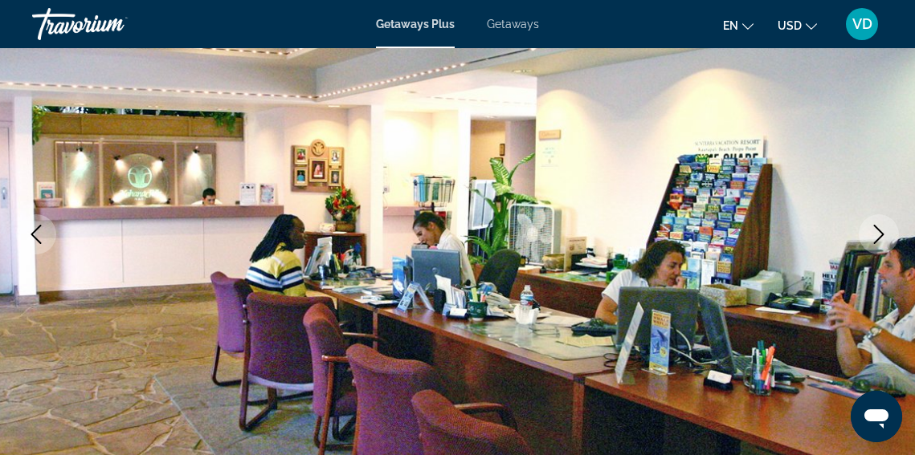
click at [882, 234] on icon "Next image" at bounding box center [879, 234] width 10 height 19
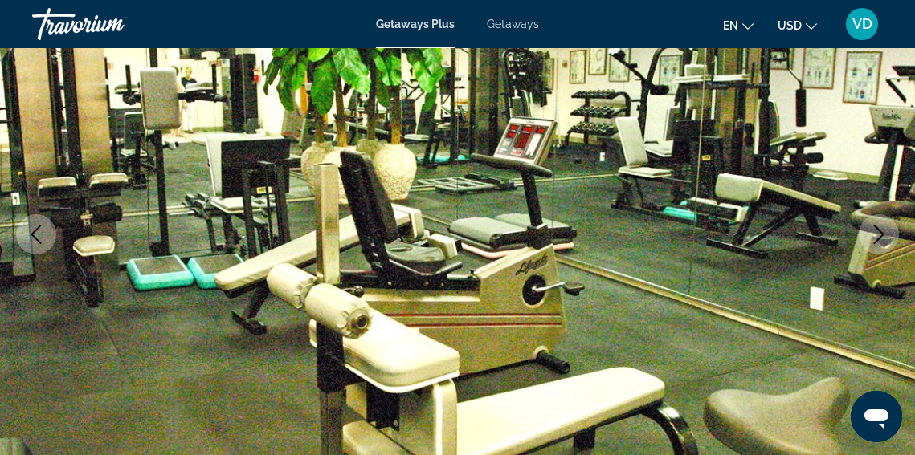
click at [882, 234] on icon "Next image" at bounding box center [879, 234] width 10 height 19
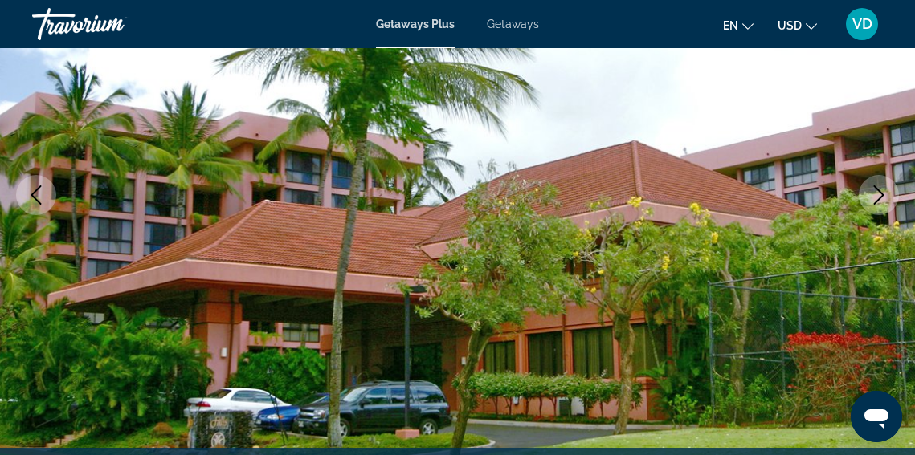
scroll to position [225, 0]
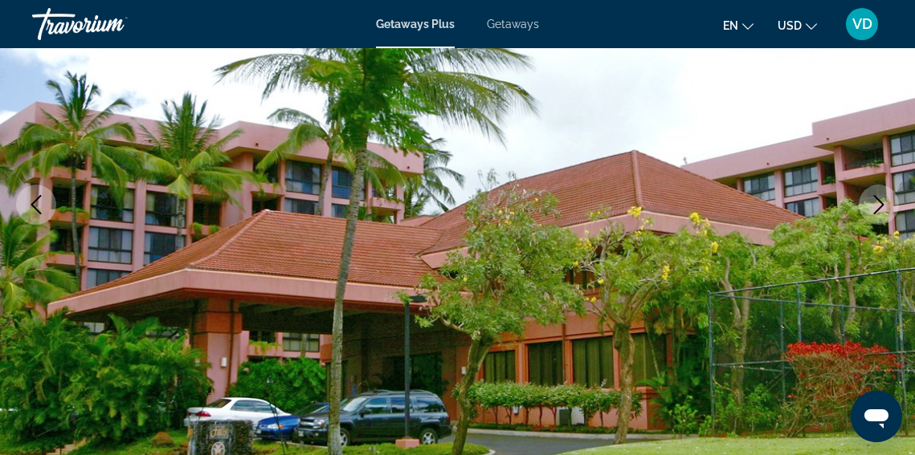
click at [875, 198] on icon "Next image" at bounding box center [878, 204] width 19 height 19
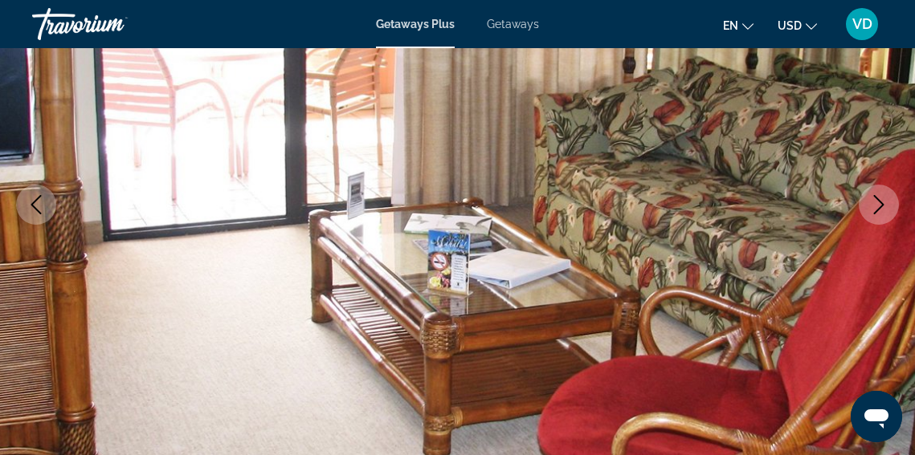
click at [878, 206] on icon "Next image" at bounding box center [878, 204] width 19 height 19
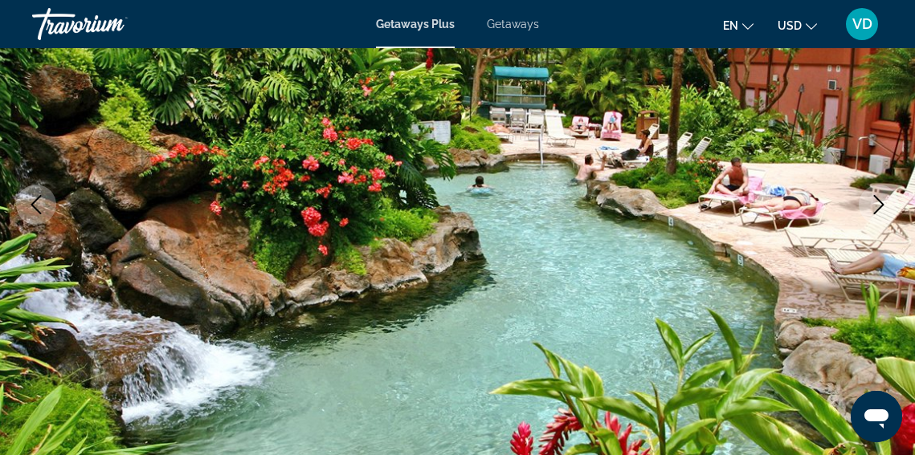
click at [878, 206] on icon "Next image" at bounding box center [878, 204] width 19 height 19
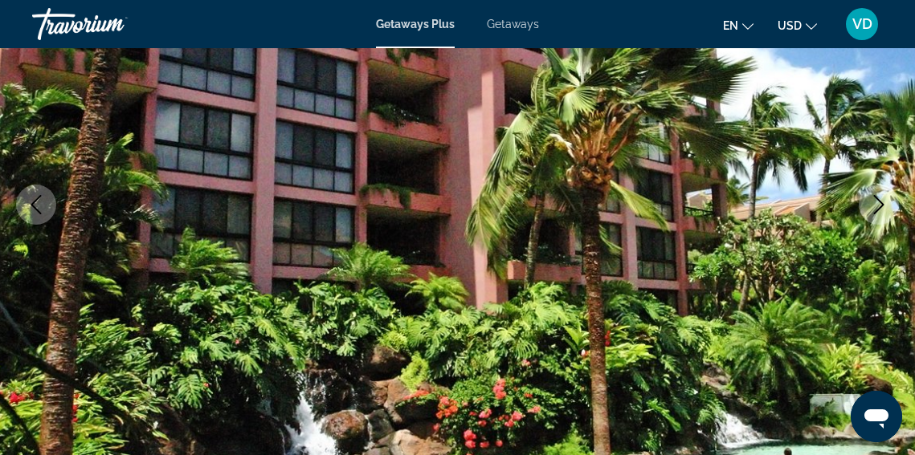
click at [878, 206] on icon "Next image" at bounding box center [878, 204] width 19 height 19
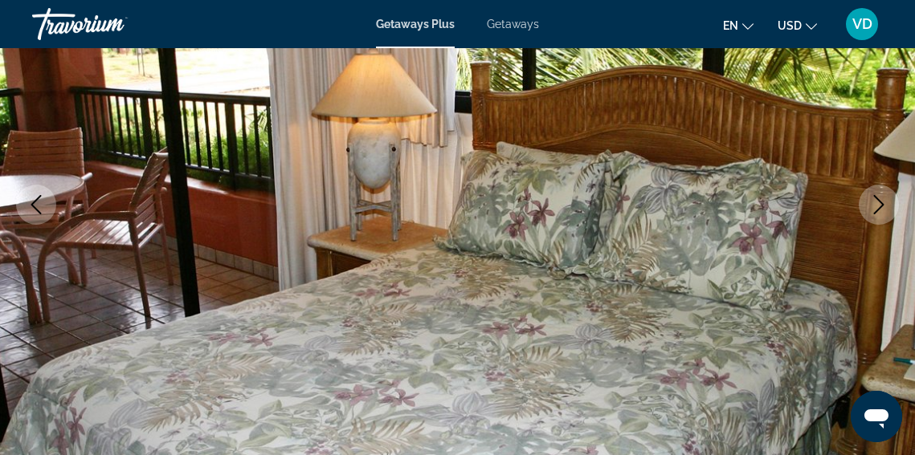
click at [878, 206] on icon "Next image" at bounding box center [878, 204] width 19 height 19
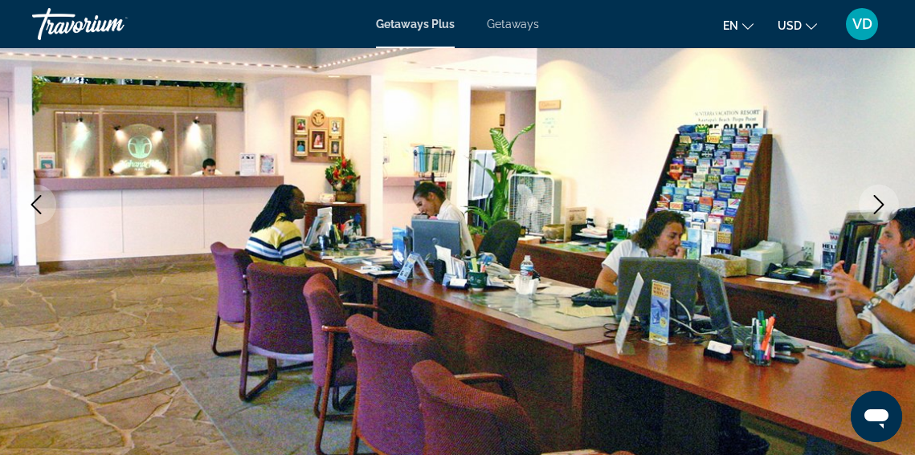
click at [878, 206] on icon "Next image" at bounding box center [878, 204] width 19 height 19
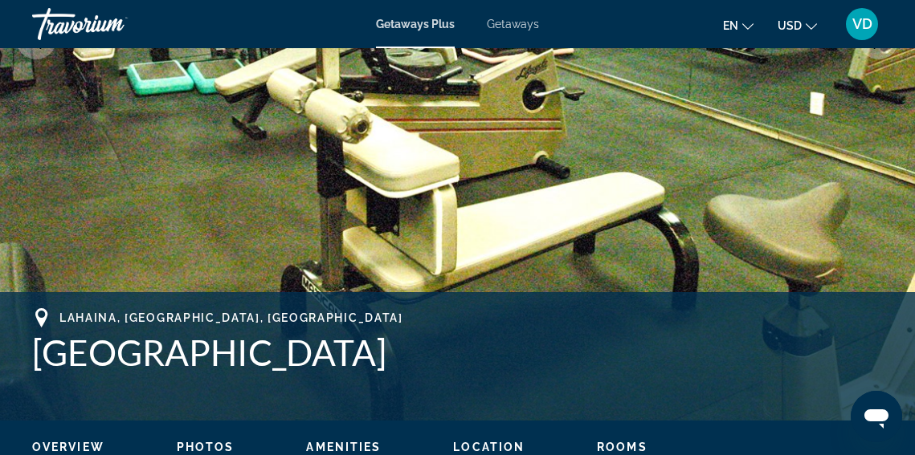
scroll to position [0, 0]
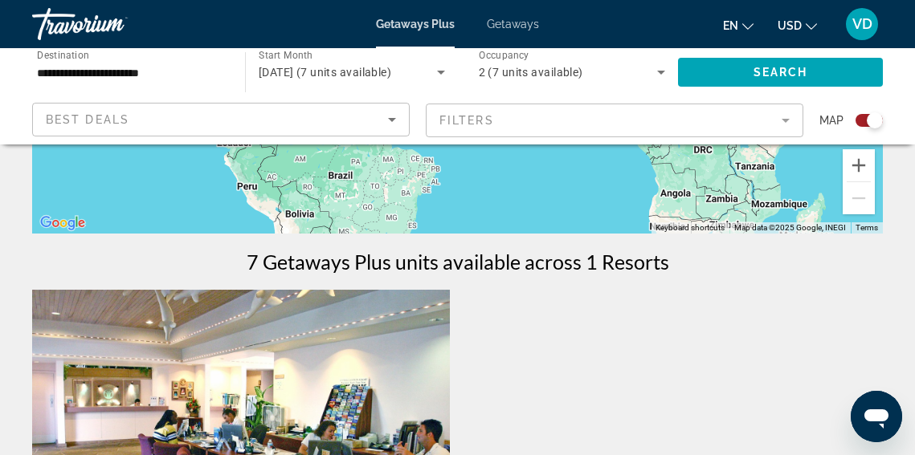
scroll to position [402, 0]
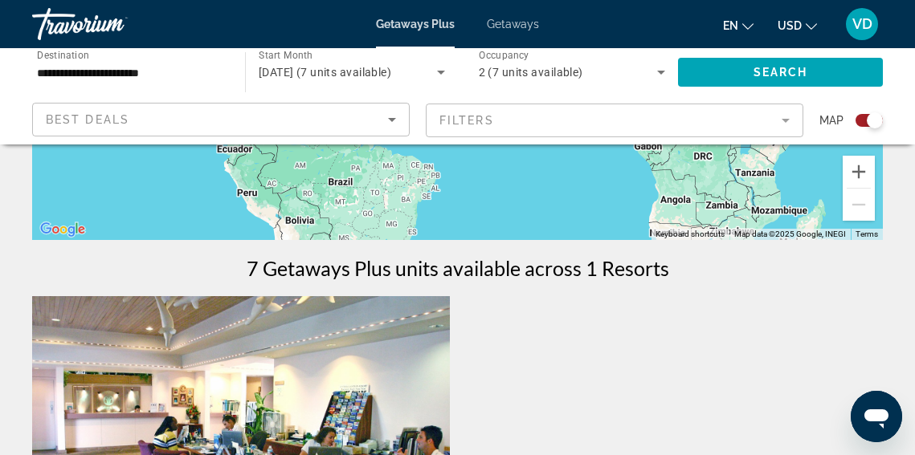
click at [510, 27] on span "Getaways" at bounding box center [513, 24] width 52 height 13
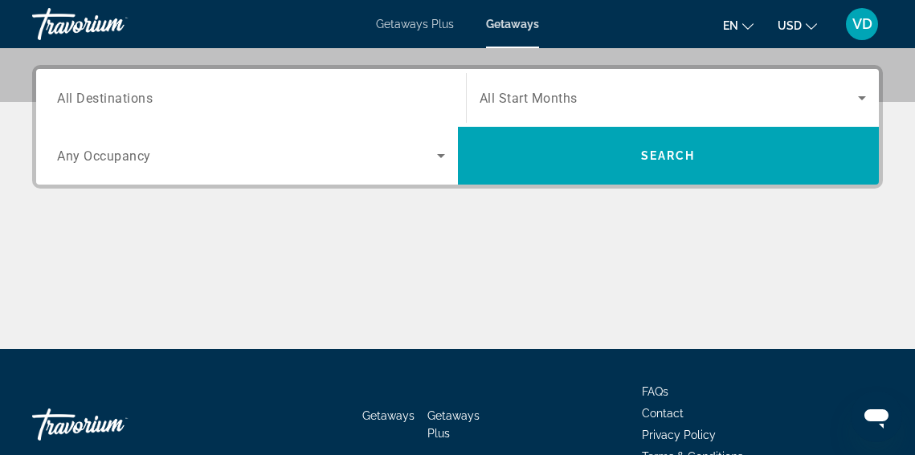
click at [168, 87] on div "Search widget" at bounding box center [251, 98] width 388 height 46
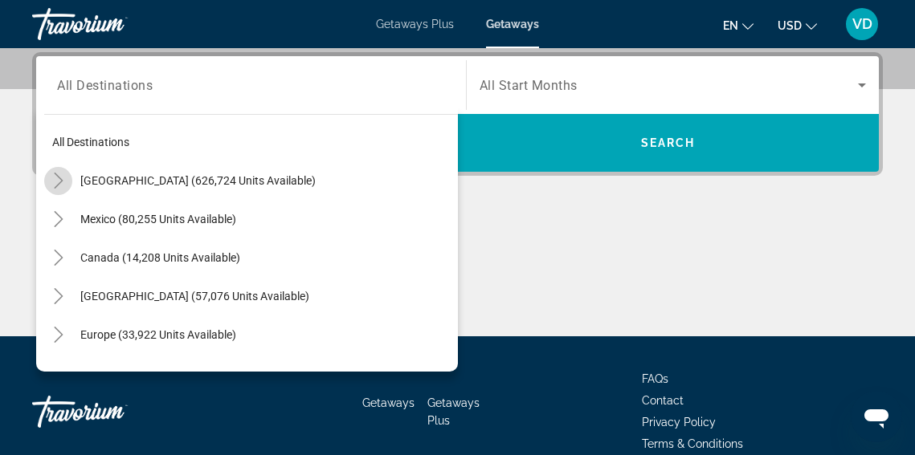
click at [56, 183] on icon "Toggle United States (626,724 units available)" at bounding box center [59, 181] width 16 height 16
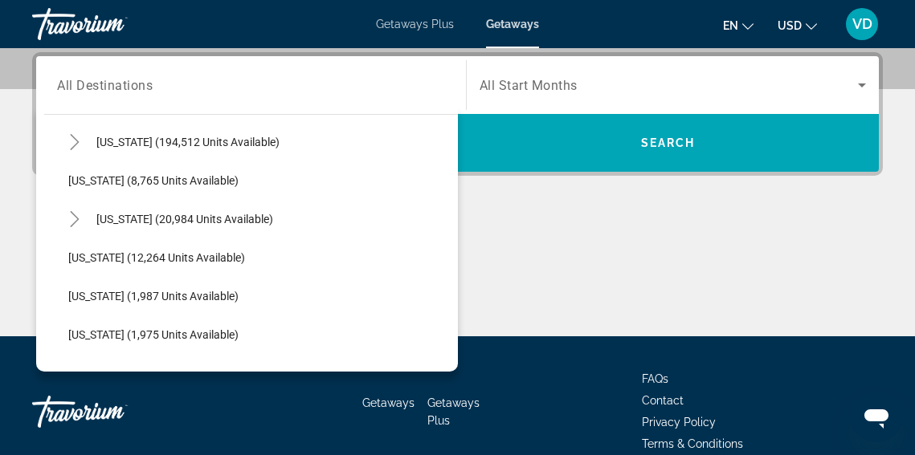
scroll to position [318, 0]
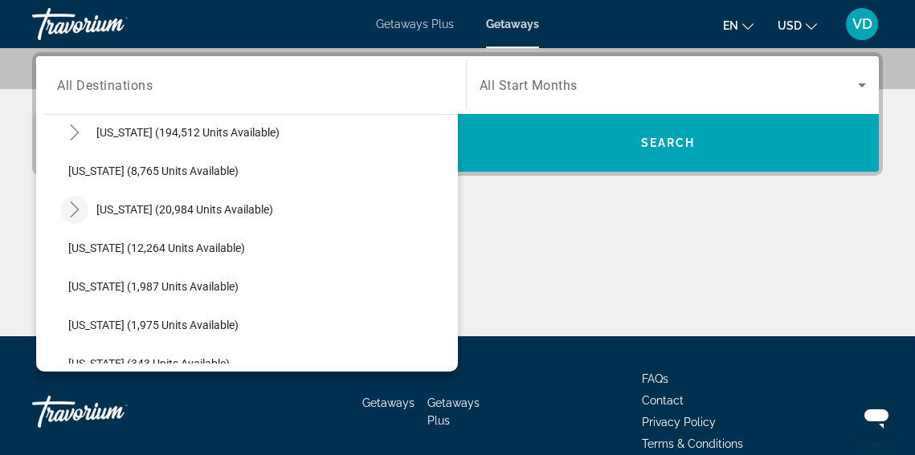
click at [78, 215] on icon "Toggle Hawaii (20,984 units available)" at bounding box center [75, 210] width 16 height 16
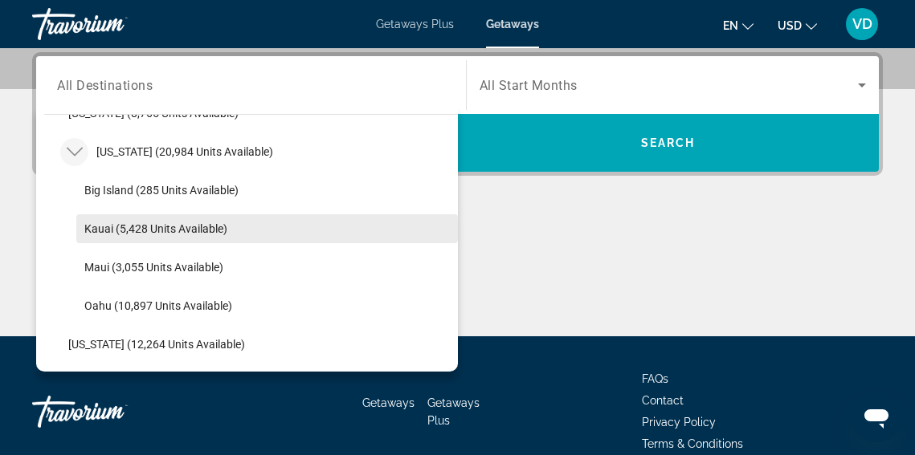
scroll to position [386, 0]
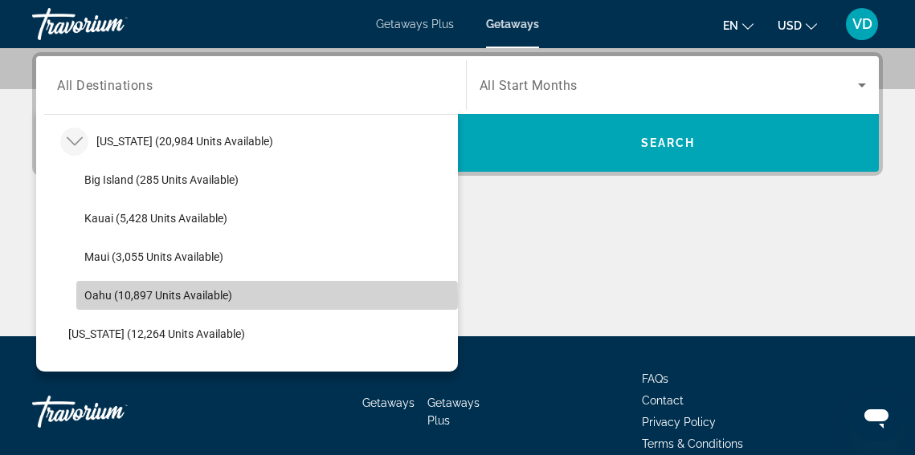
click at [98, 299] on span "Oahu (10,897 units available)" at bounding box center [158, 295] width 148 height 13
type input "**********"
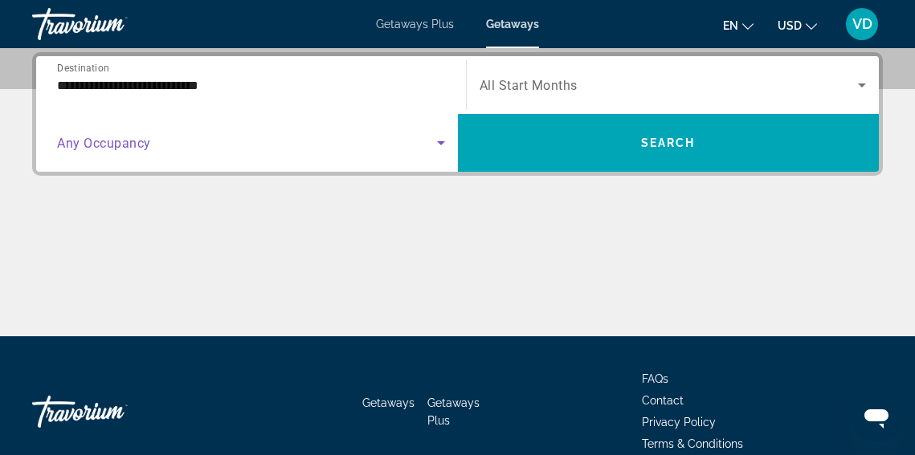
click at [439, 146] on icon "Search widget" at bounding box center [440, 142] width 19 height 19
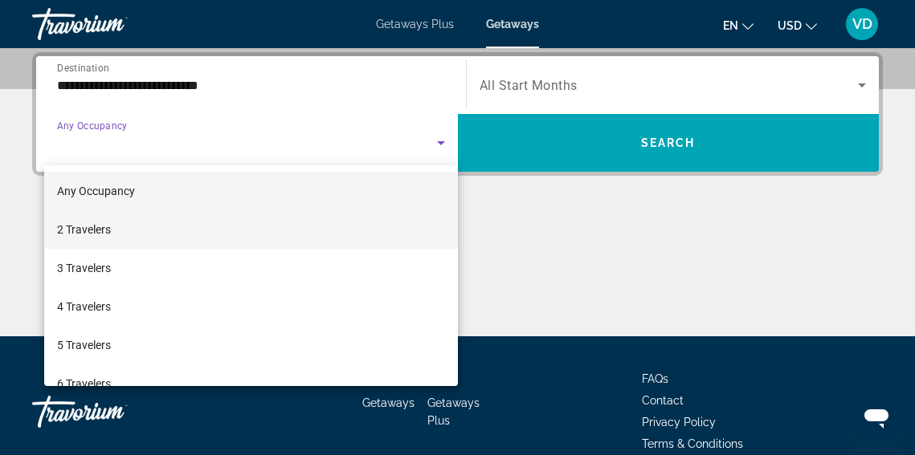
click at [309, 244] on mat-option "2 Travelers" at bounding box center [251, 229] width 414 height 39
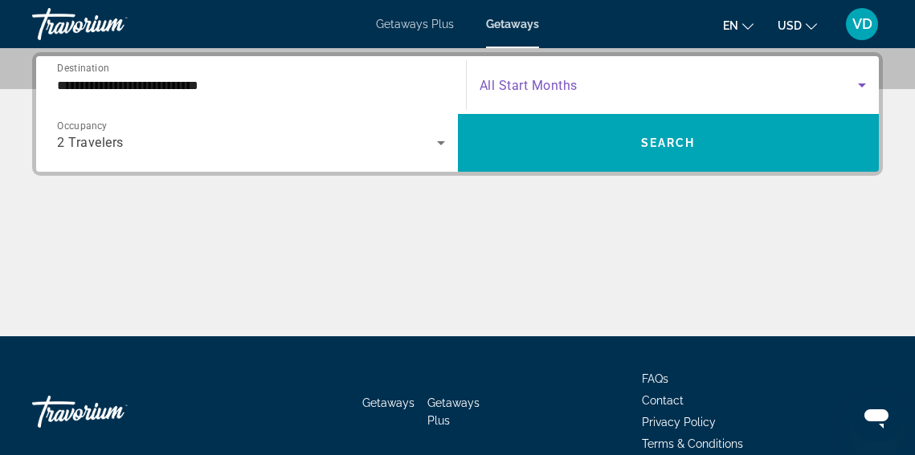
click at [772, 88] on span "Search widget" at bounding box center [668, 84] width 379 height 19
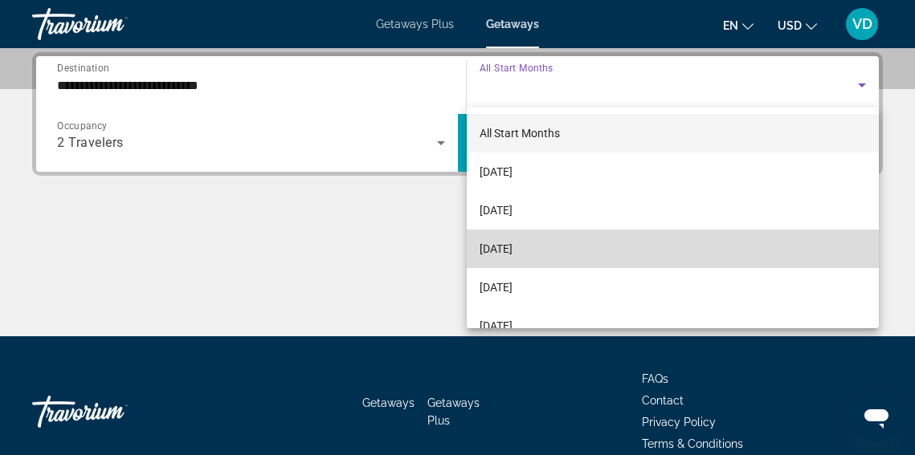
click at [654, 242] on mat-option "[DATE]" at bounding box center [673, 249] width 413 height 39
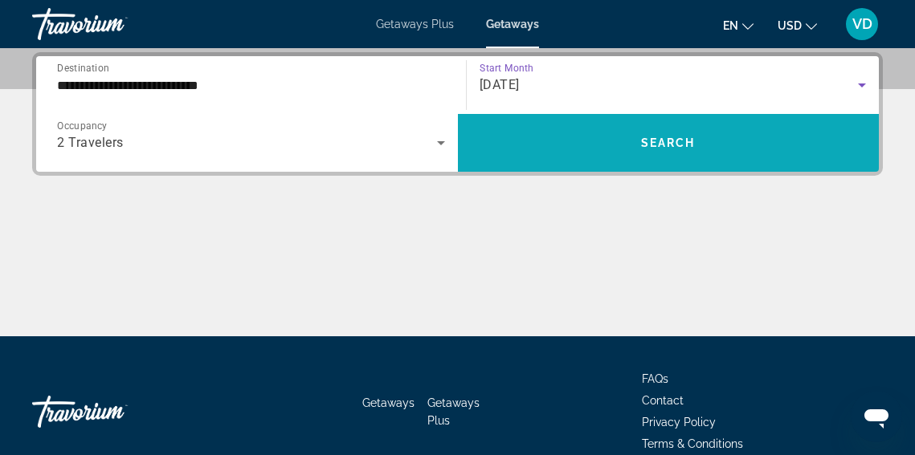
click at [680, 143] on span "Search" at bounding box center [668, 142] width 55 height 13
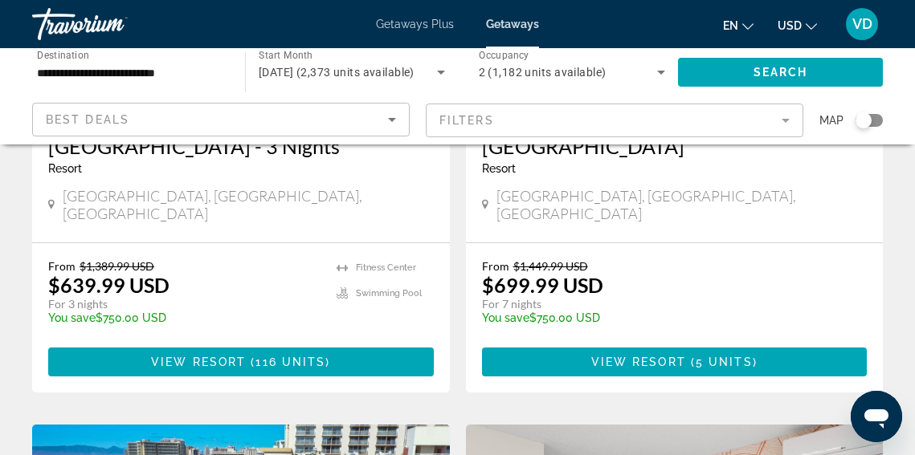
scroll to position [1580, 0]
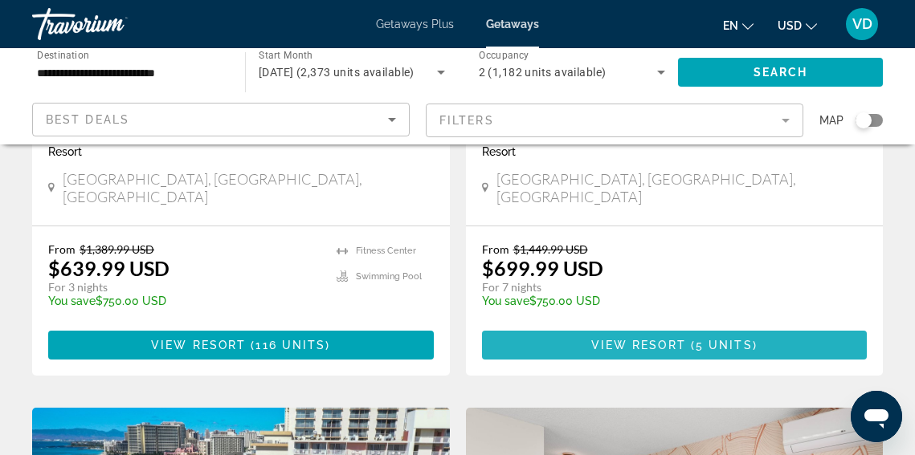
click at [658, 339] on span "View Resort" at bounding box center [638, 345] width 95 height 13
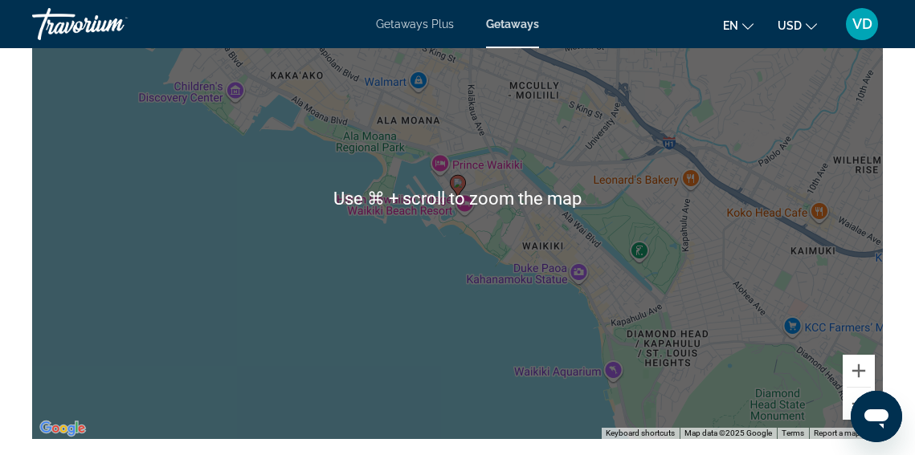
scroll to position [2575, 0]
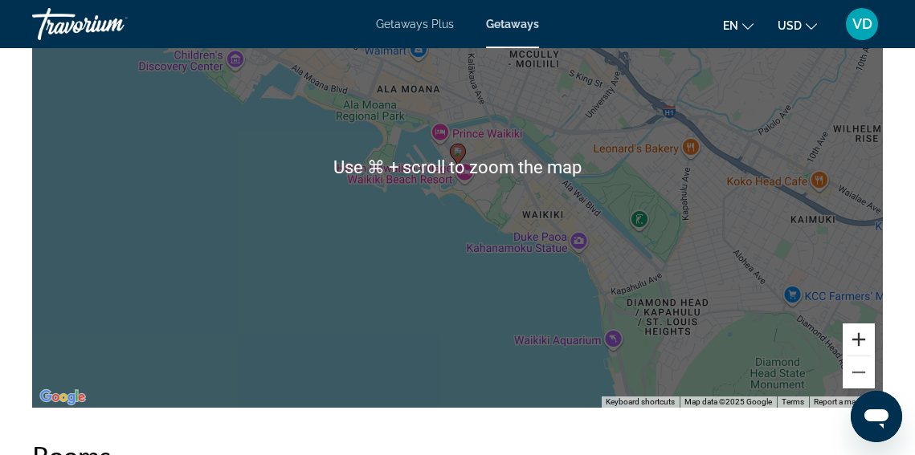
click at [869, 348] on button "Zoom in" at bounding box center [858, 340] width 32 height 32
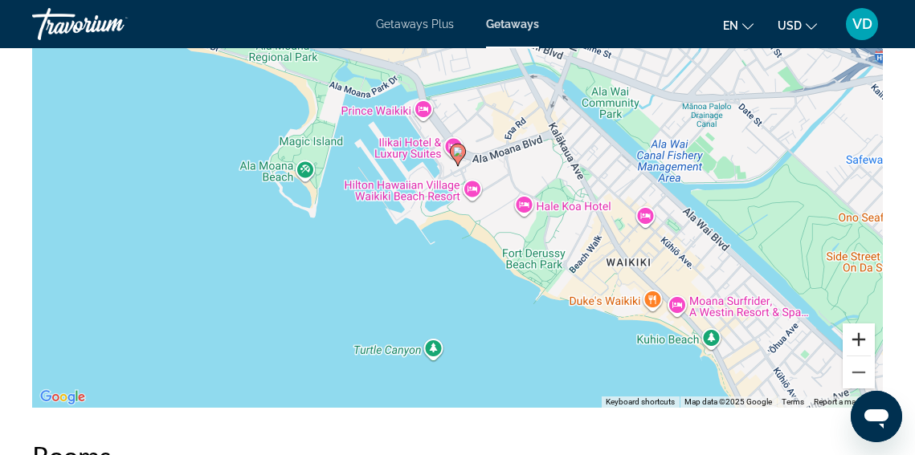
click at [867, 344] on button "Zoom in" at bounding box center [858, 340] width 32 height 32
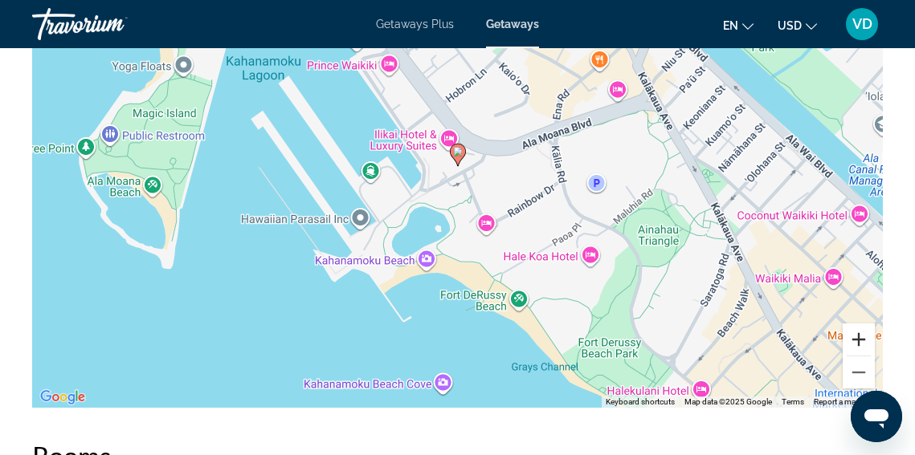
click at [862, 340] on button "Zoom in" at bounding box center [858, 340] width 32 height 32
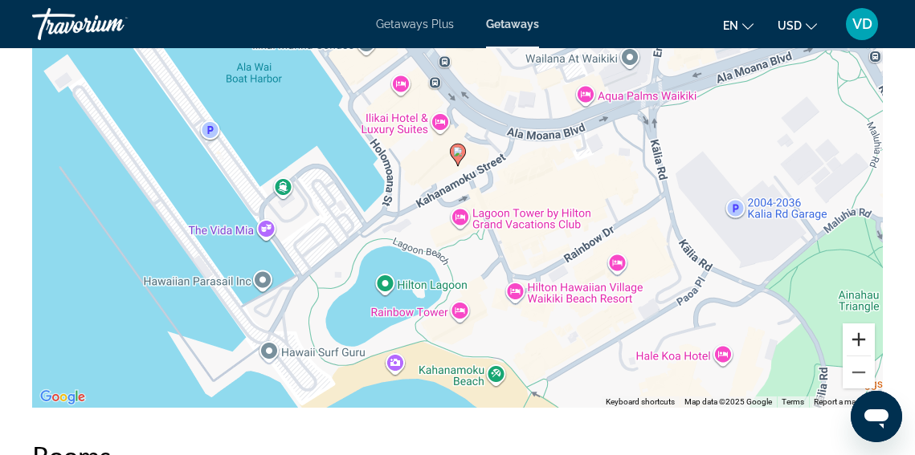
click at [862, 341] on button "Zoom in" at bounding box center [858, 340] width 32 height 32
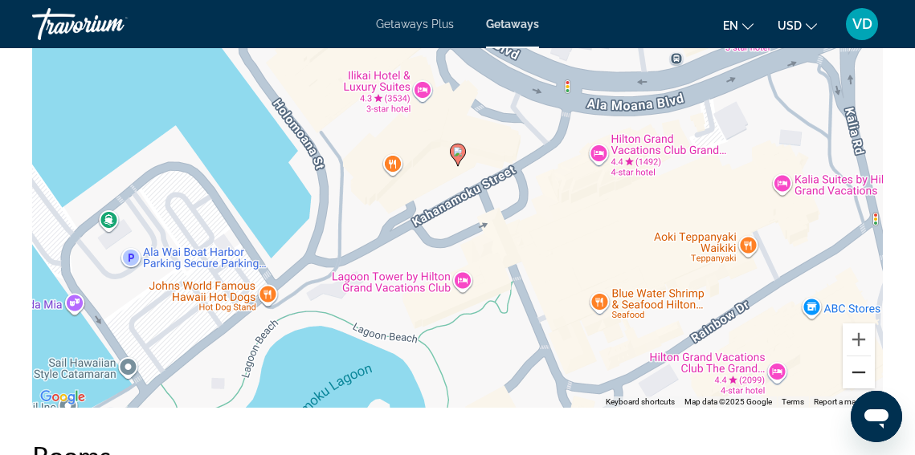
click at [855, 373] on button "Zoom out" at bounding box center [858, 372] width 32 height 32
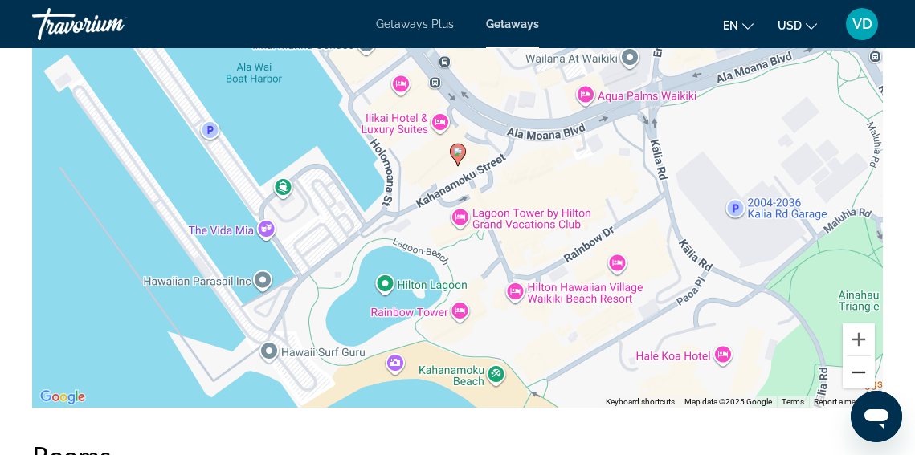
click at [855, 373] on button "Zoom out" at bounding box center [858, 372] width 32 height 32
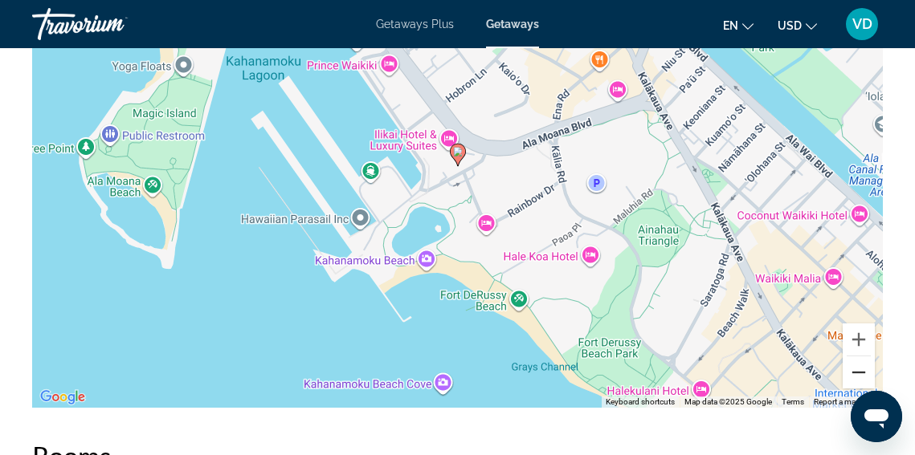
click at [855, 373] on button "Zoom out" at bounding box center [858, 372] width 32 height 32
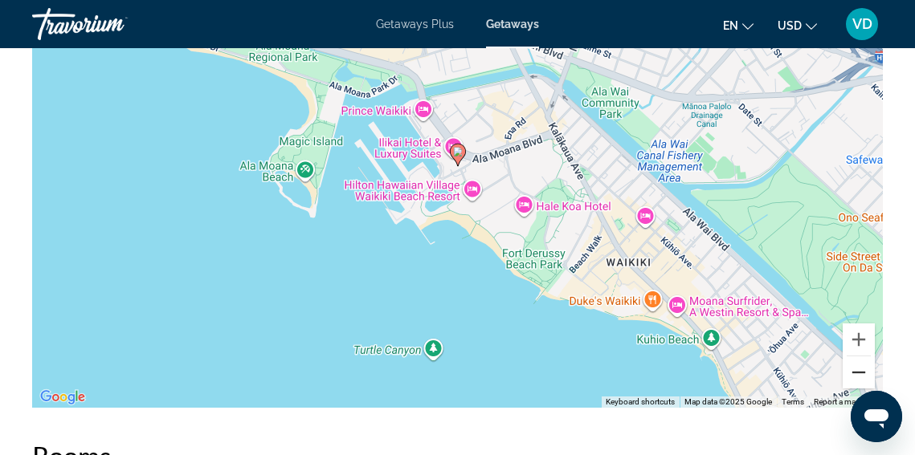
click at [855, 374] on button "Zoom out" at bounding box center [858, 372] width 32 height 32
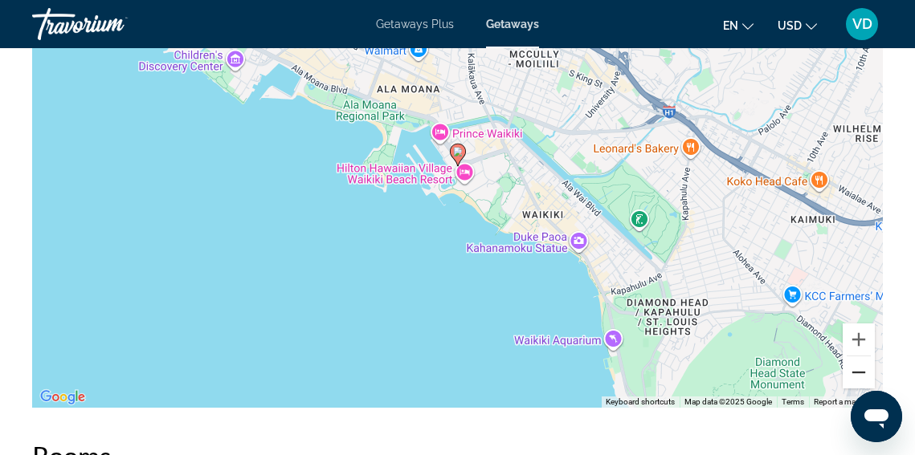
click at [855, 374] on button "Zoom out" at bounding box center [858, 372] width 32 height 32
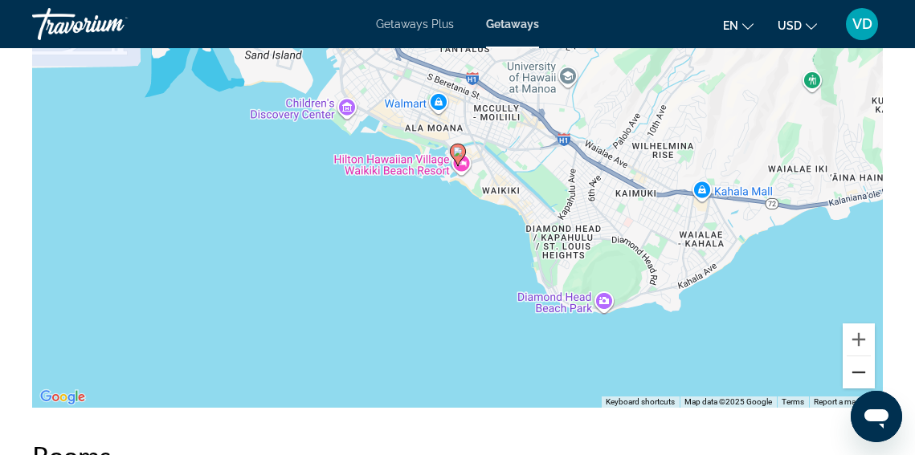
click at [855, 374] on button "Zoom out" at bounding box center [858, 372] width 32 height 32
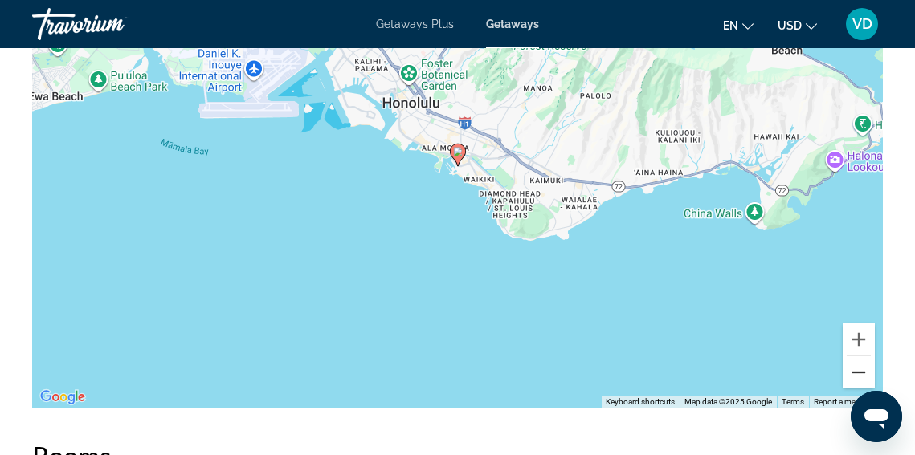
click at [855, 374] on button "Zoom out" at bounding box center [858, 372] width 32 height 32
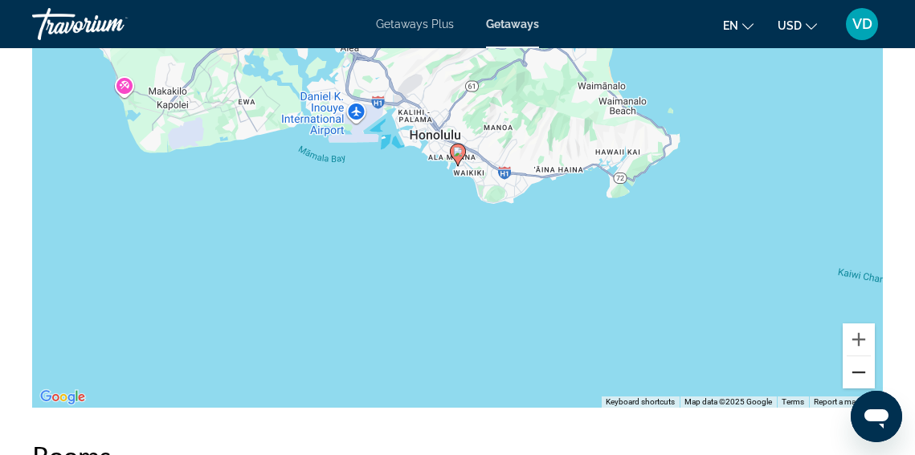
click at [855, 374] on button "Zoom out" at bounding box center [858, 372] width 32 height 32
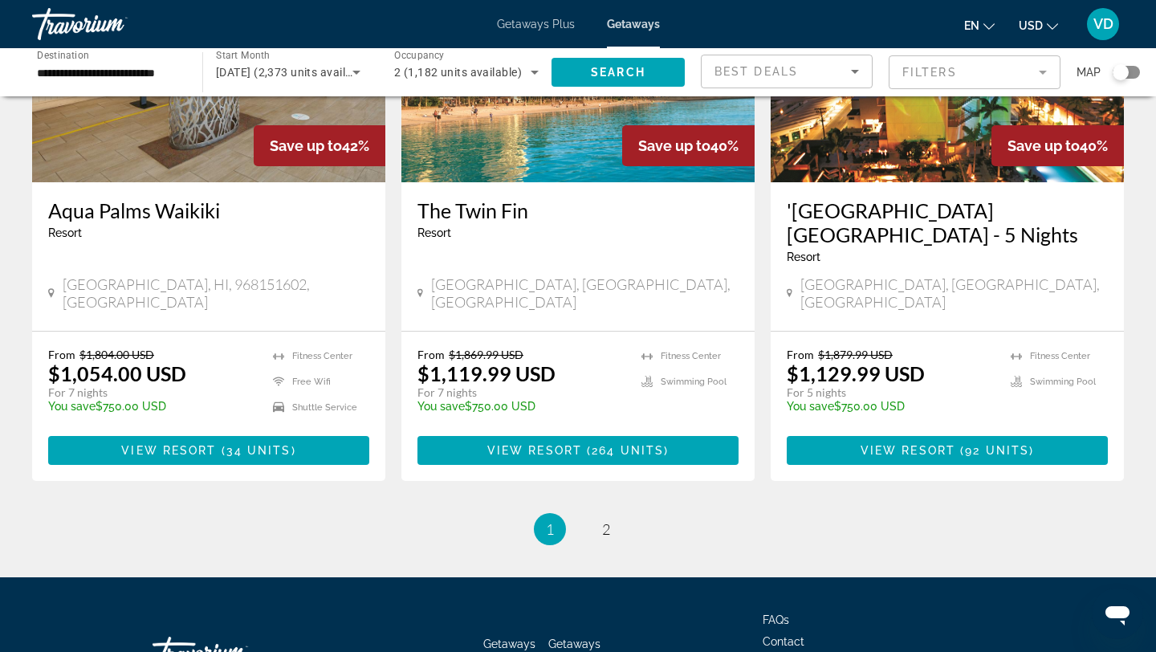
scroll to position [2090, 0]
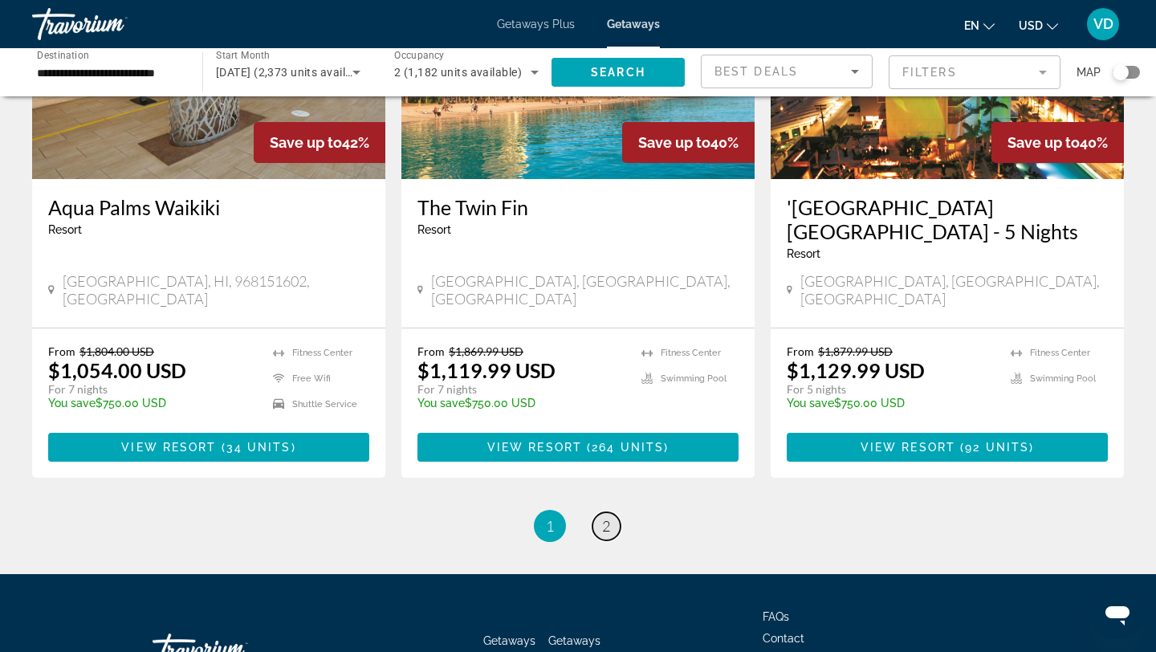
click at [609, 454] on span "2" at bounding box center [606, 526] width 8 height 18
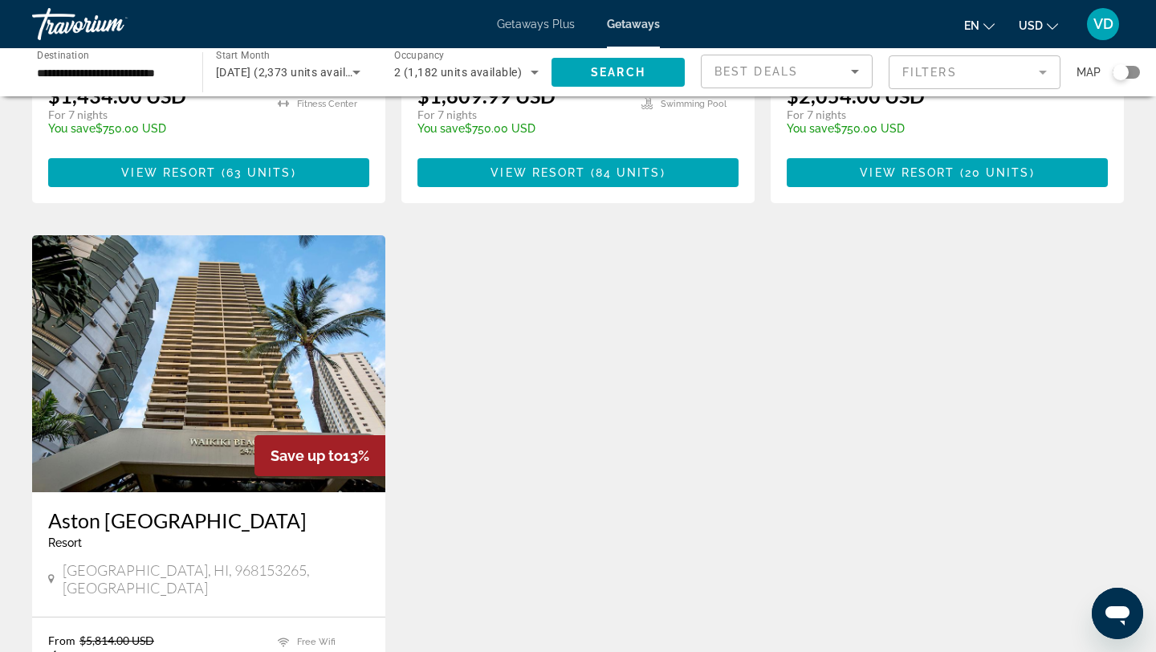
scroll to position [1139, 0]
